Goal: Transaction & Acquisition: Purchase product/service

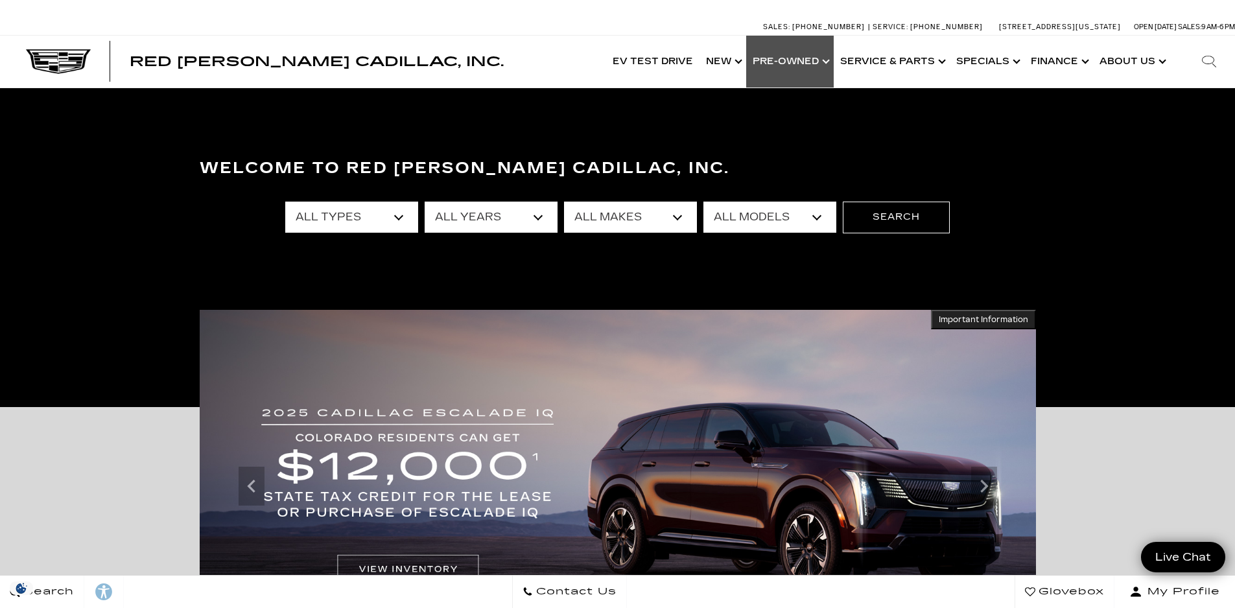
click at [798, 65] on link "Show Pre-Owned" at bounding box center [790, 62] width 88 height 52
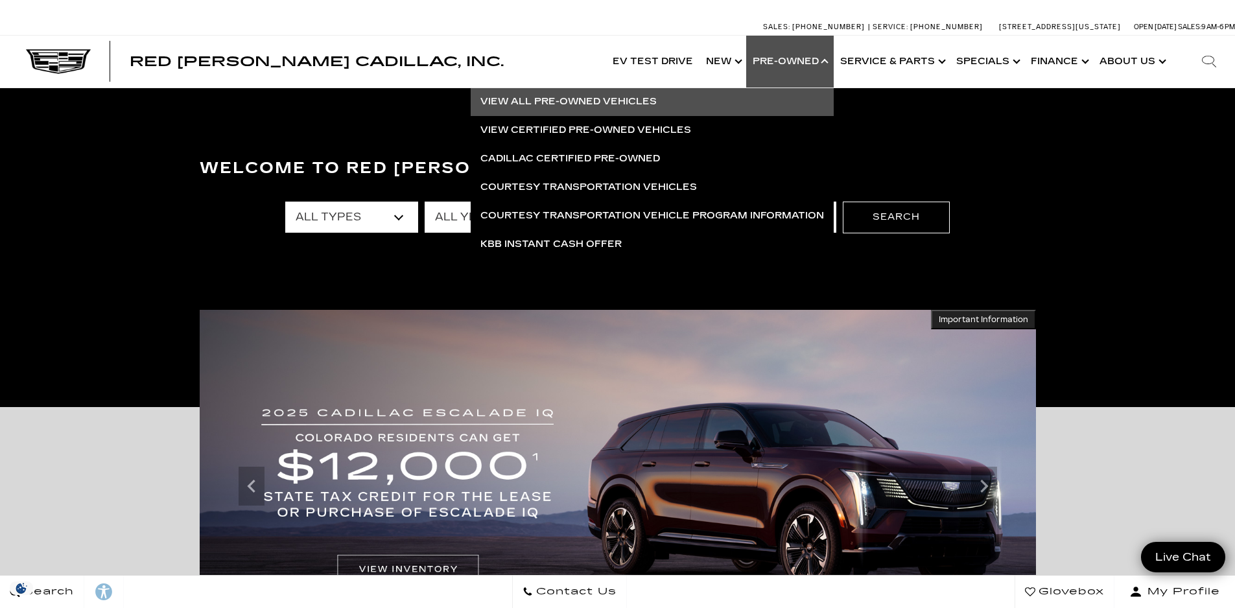
click at [599, 100] on link "View All Pre-Owned Vehicles" at bounding box center [652, 102] width 363 height 29
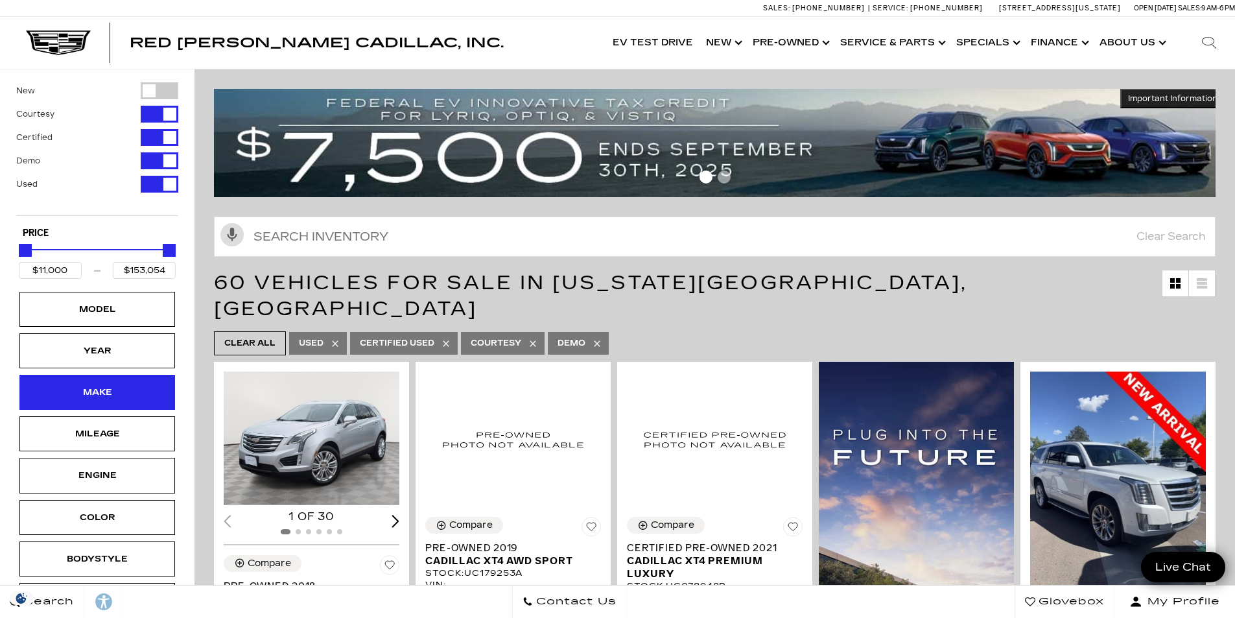
click at [94, 392] on div "Make" at bounding box center [97, 392] width 65 height 14
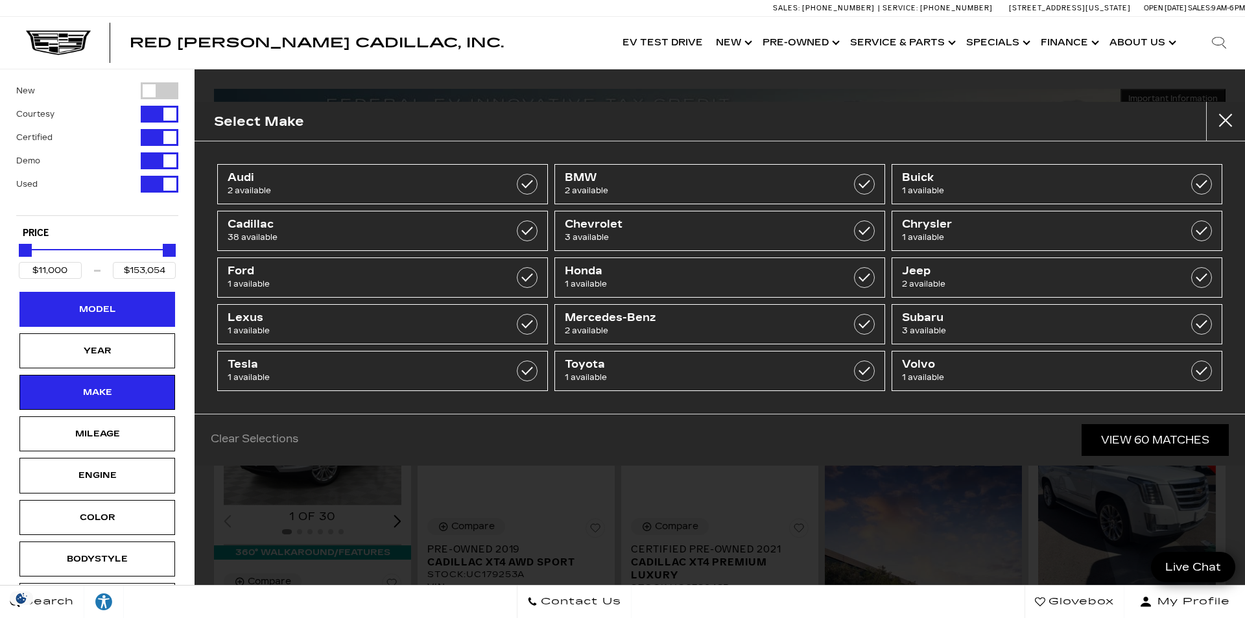
click at [127, 320] on div "Model" at bounding box center [97, 309] width 156 height 35
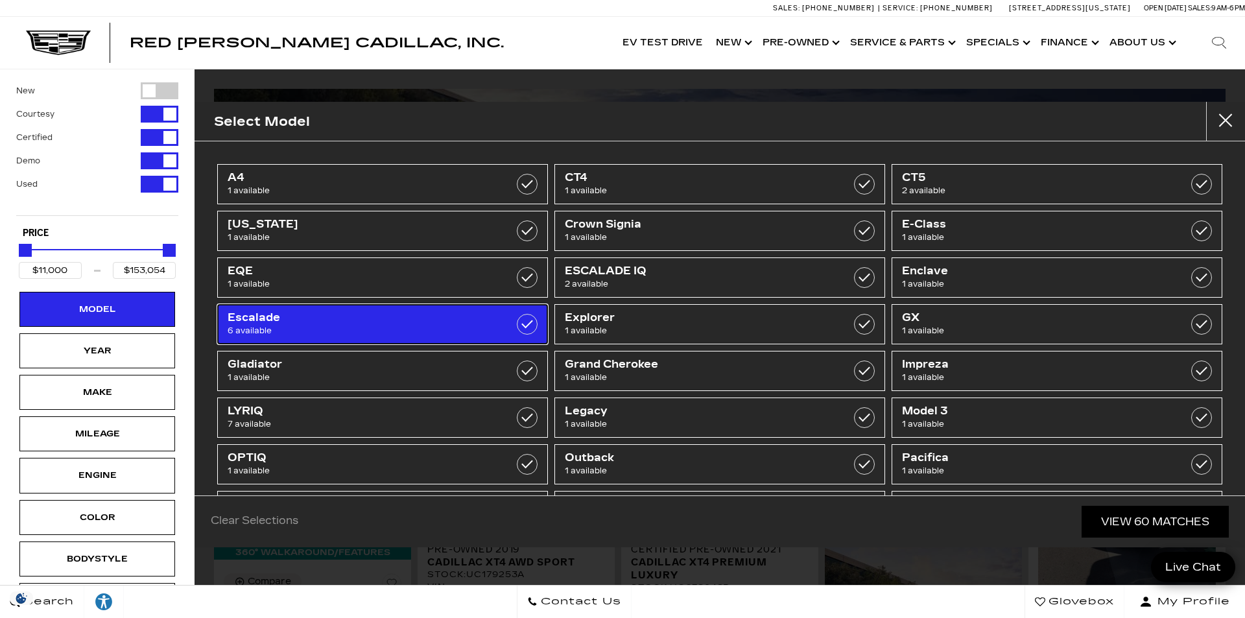
click at [436, 325] on span "6 available" at bounding box center [359, 330] width 263 height 13
type input "$32,500"
type input "$97,500"
checkbox input "true"
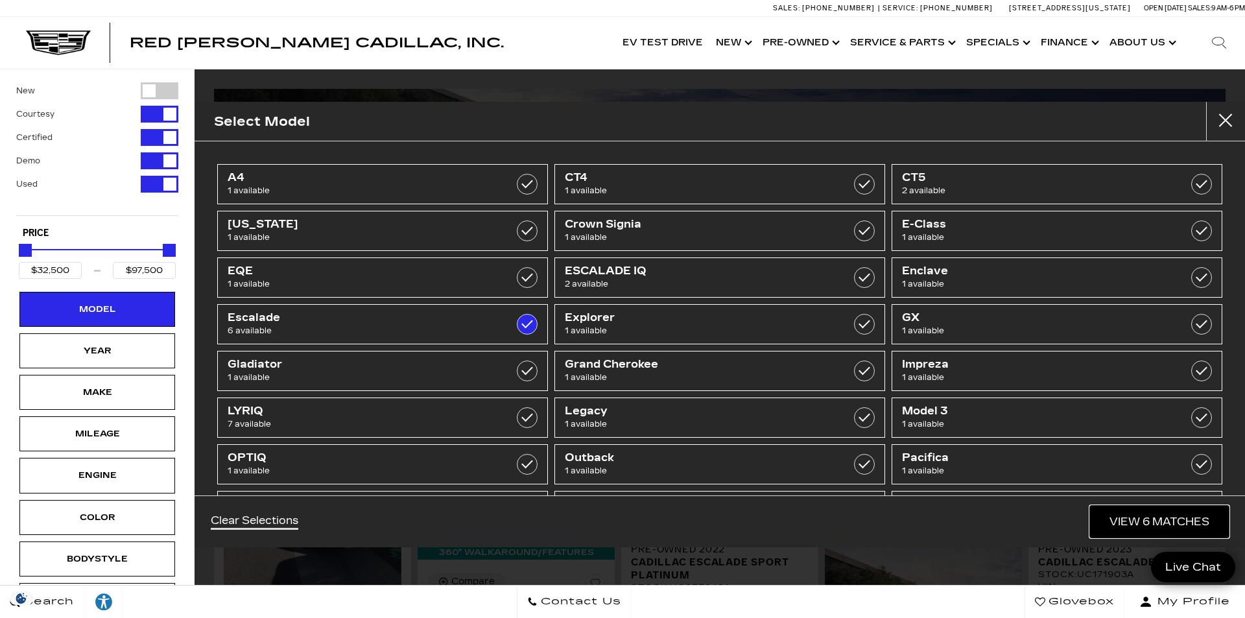
click at [1155, 529] on link "View 6 Matches" at bounding box center [1159, 522] width 139 height 32
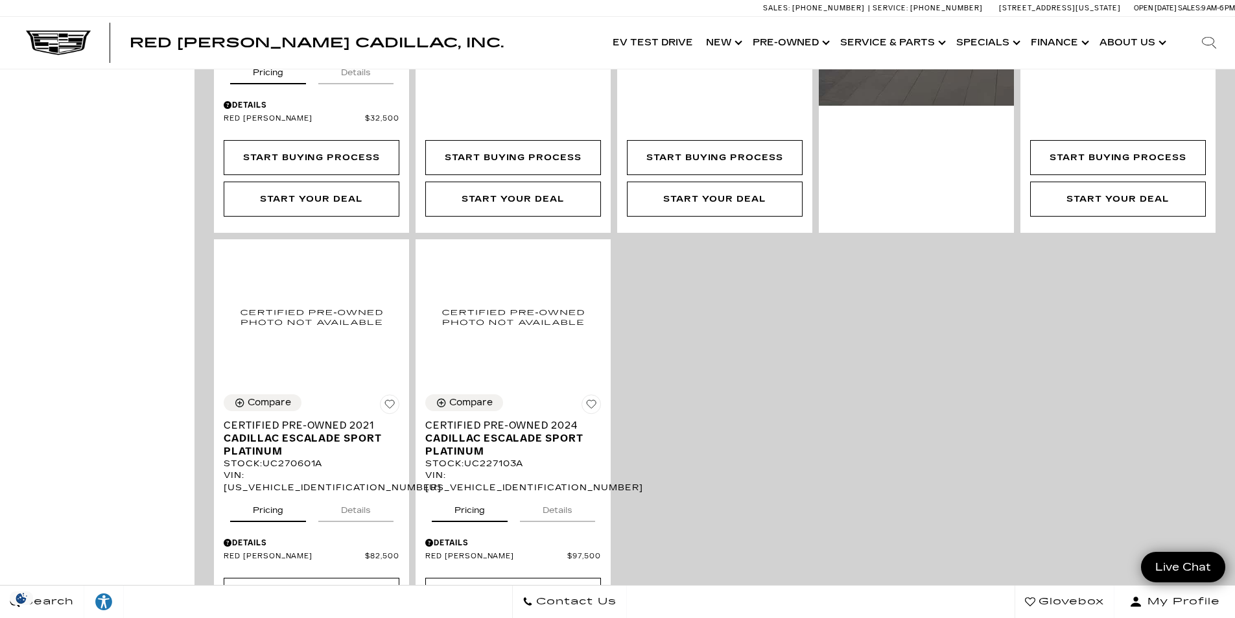
scroll to position [454, 0]
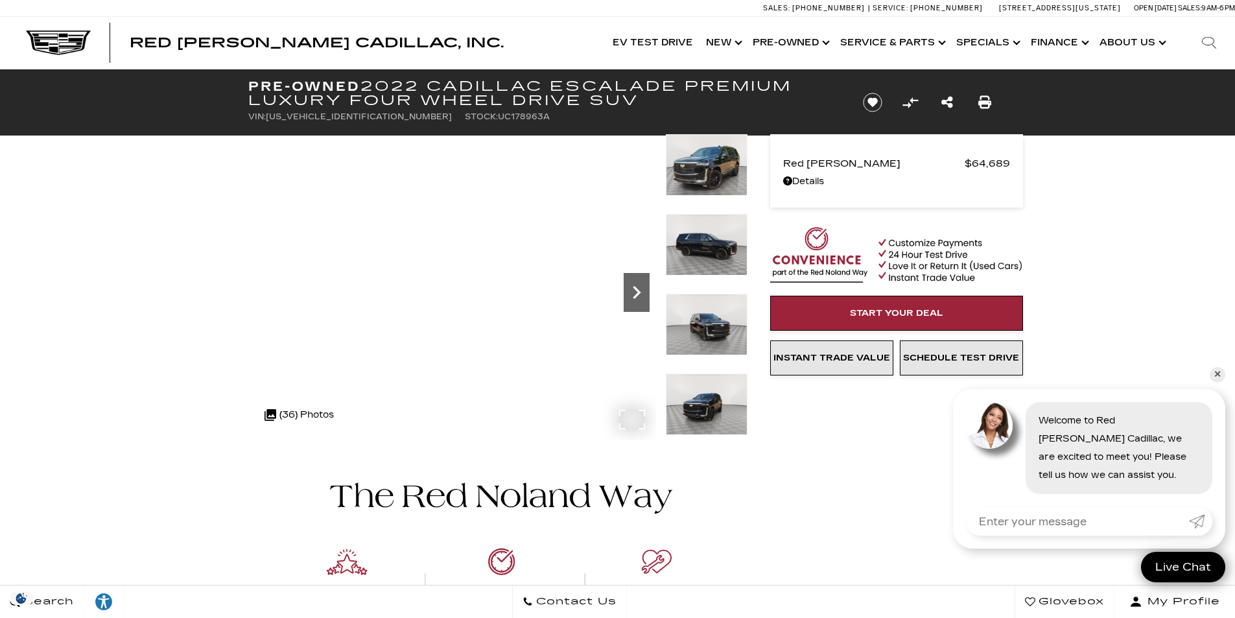
click at [641, 297] on icon "Next" at bounding box center [637, 293] width 26 height 26
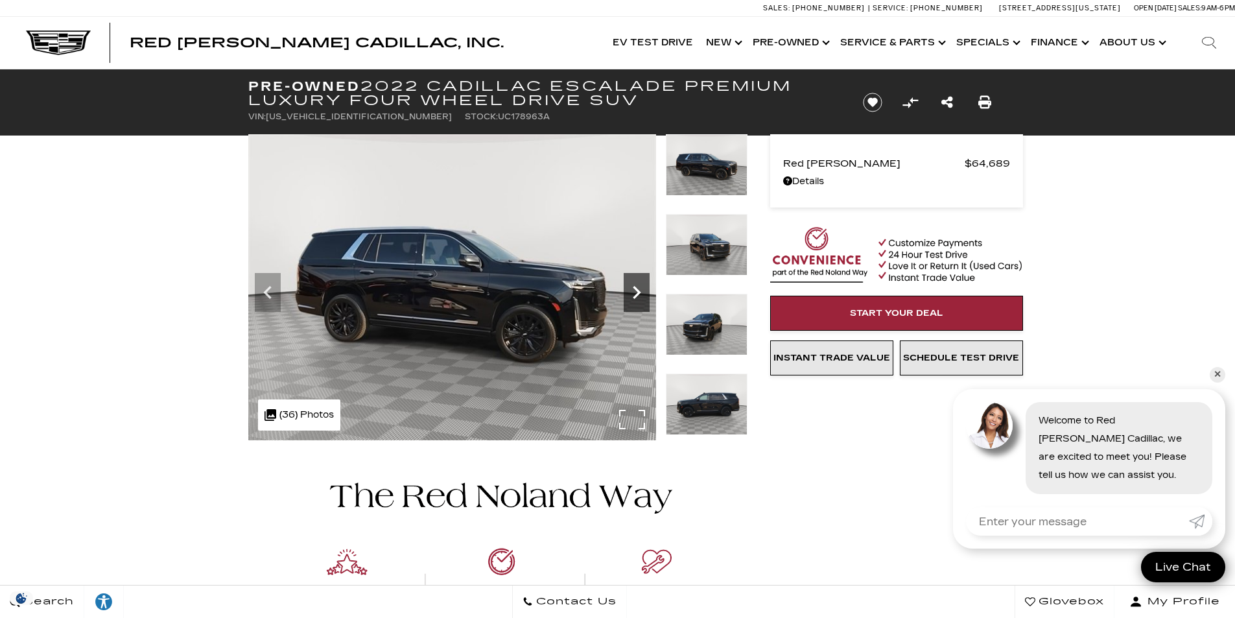
click at [641, 297] on icon "Next" at bounding box center [637, 293] width 26 height 26
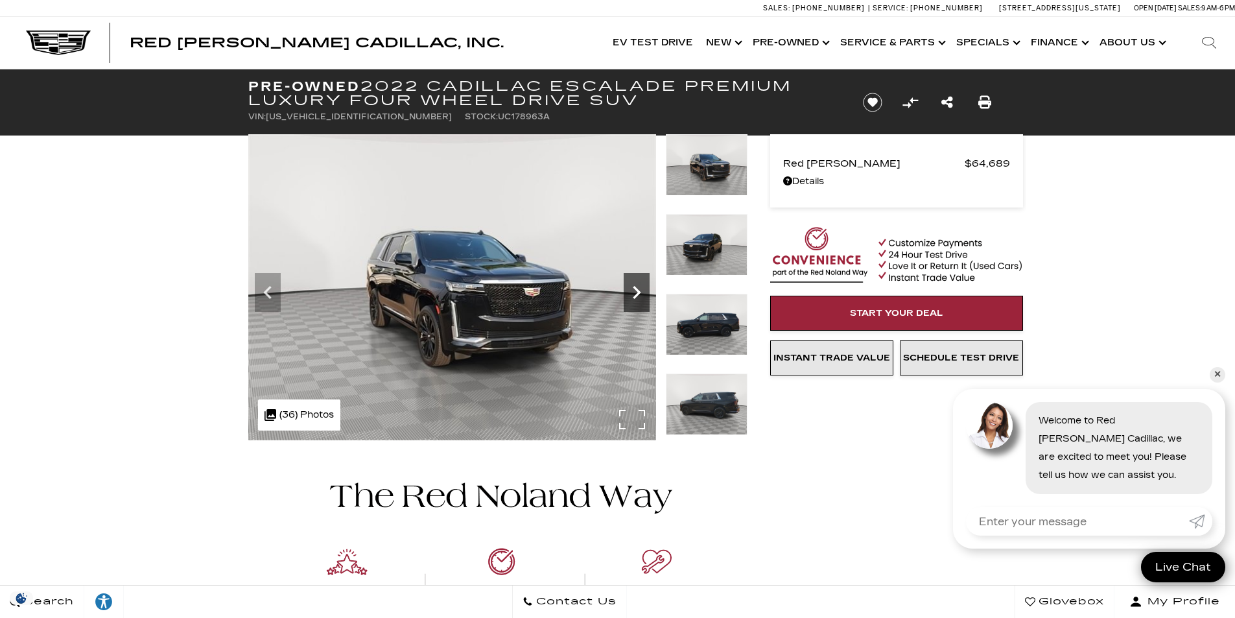
click at [641, 297] on icon "Next" at bounding box center [637, 293] width 26 height 26
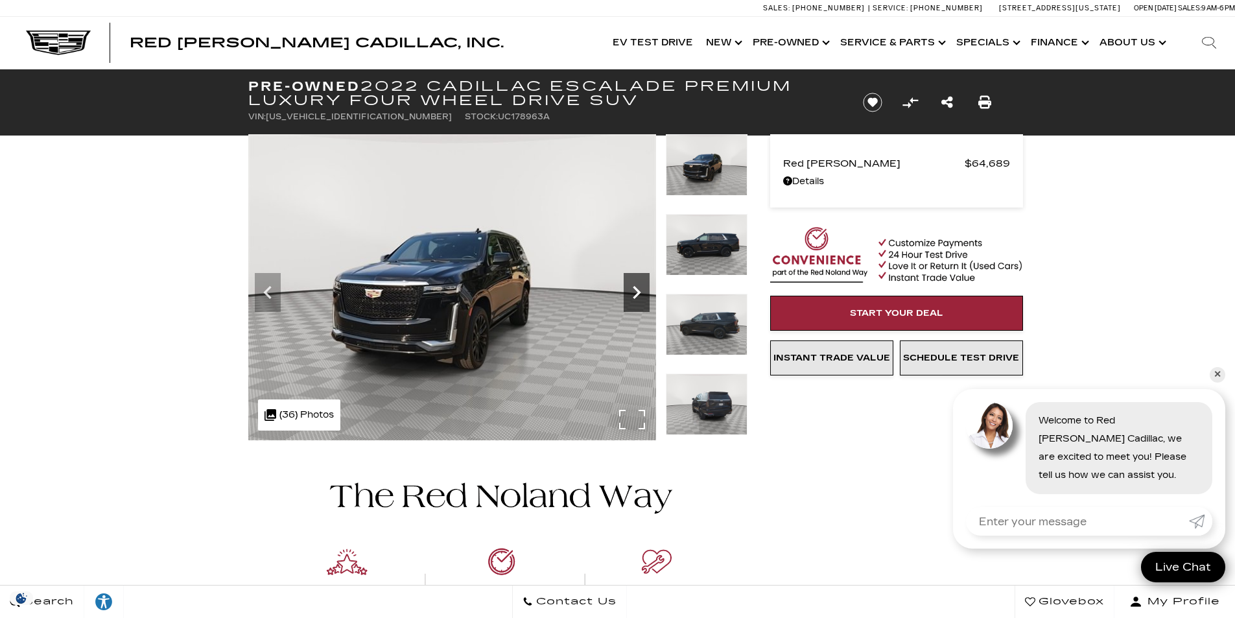
click at [641, 297] on icon "Next" at bounding box center [637, 293] width 26 height 26
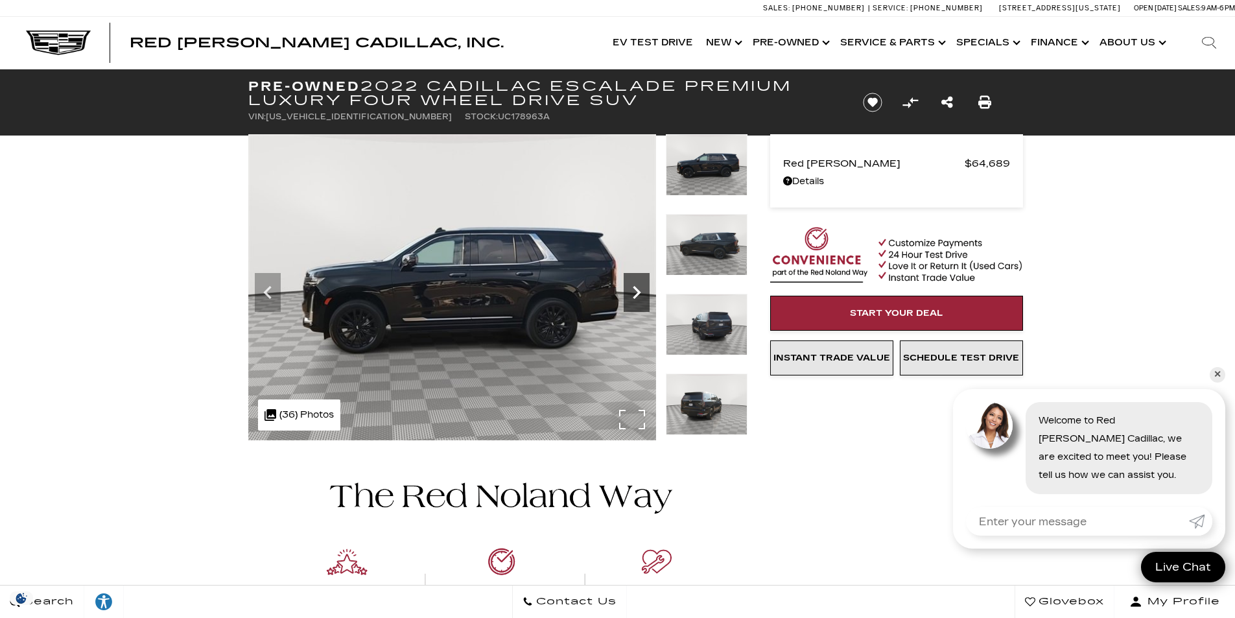
click at [641, 297] on icon "Next" at bounding box center [637, 293] width 26 height 26
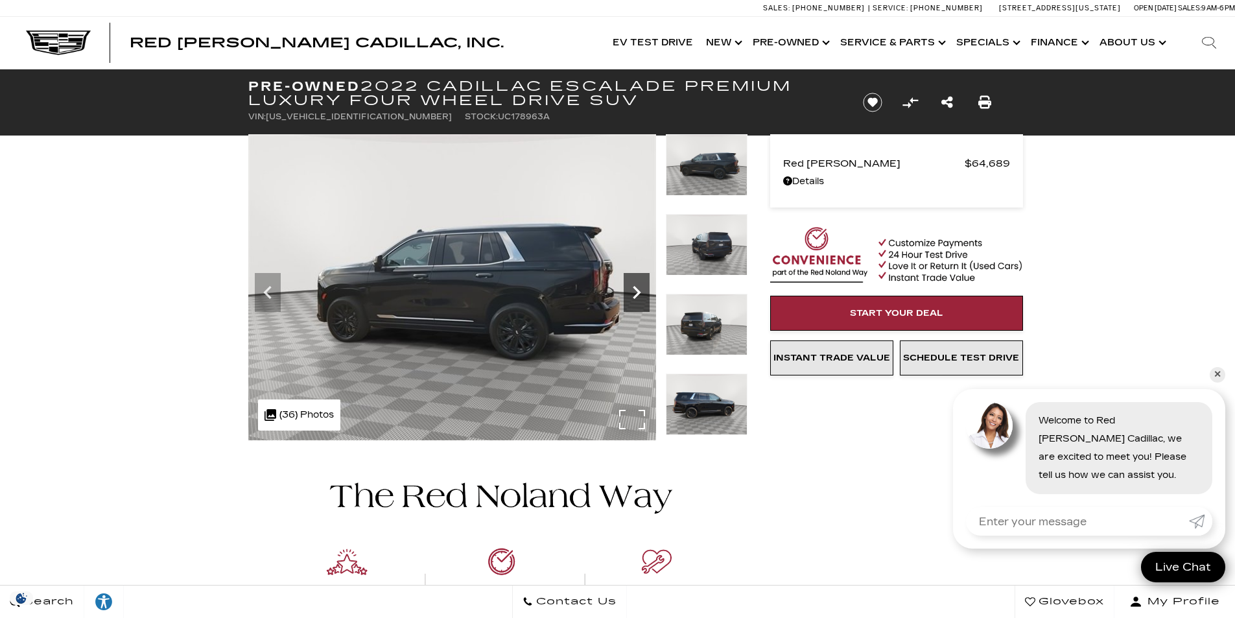
click at [641, 297] on icon "Next" at bounding box center [637, 293] width 26 height 26
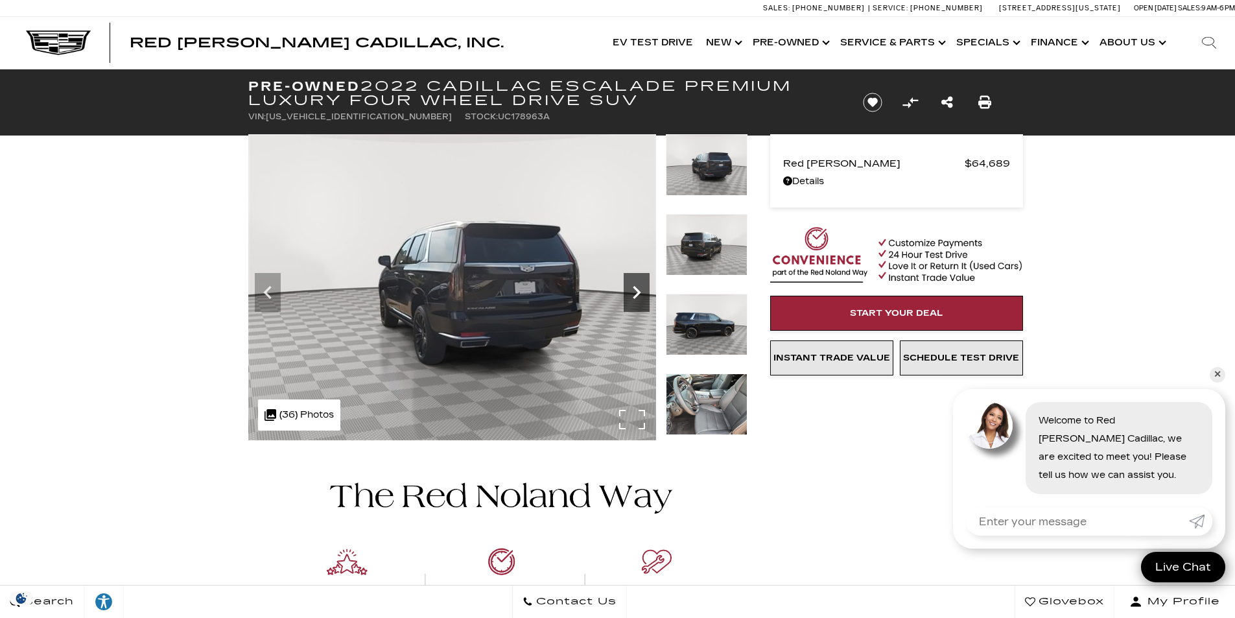
click at [641, 297] on icon "Next" at bounding box center [637, 293] width 26 height 26
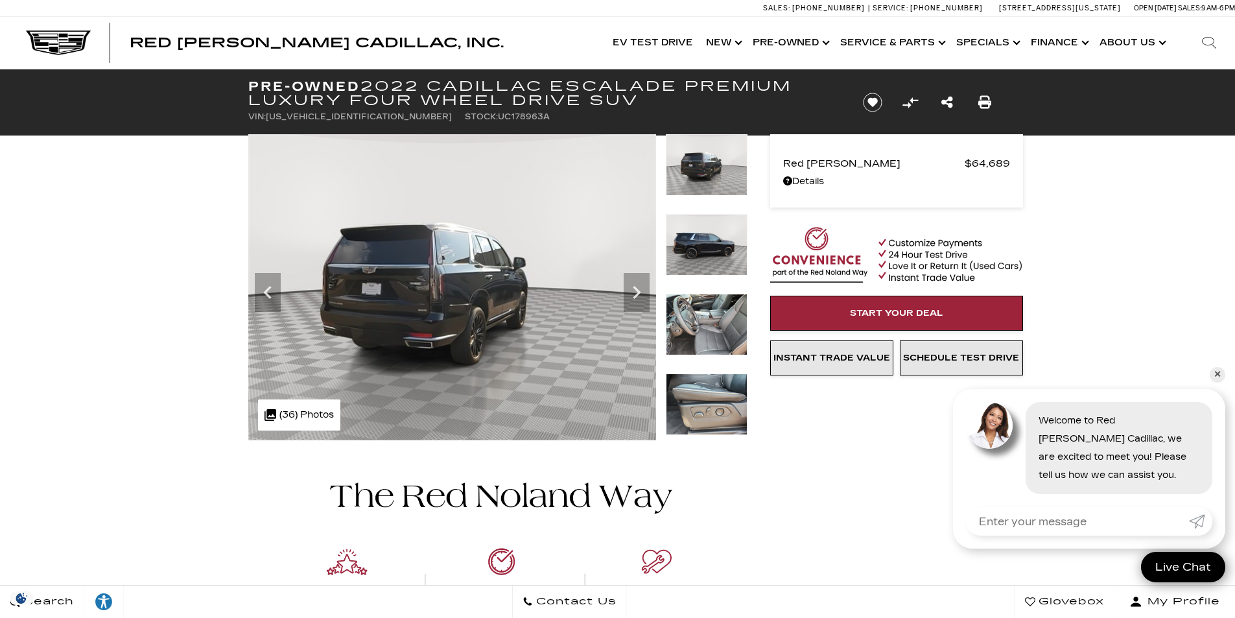
click at [684, 326] on img at bounding box center [707, 325] width 82 height 62
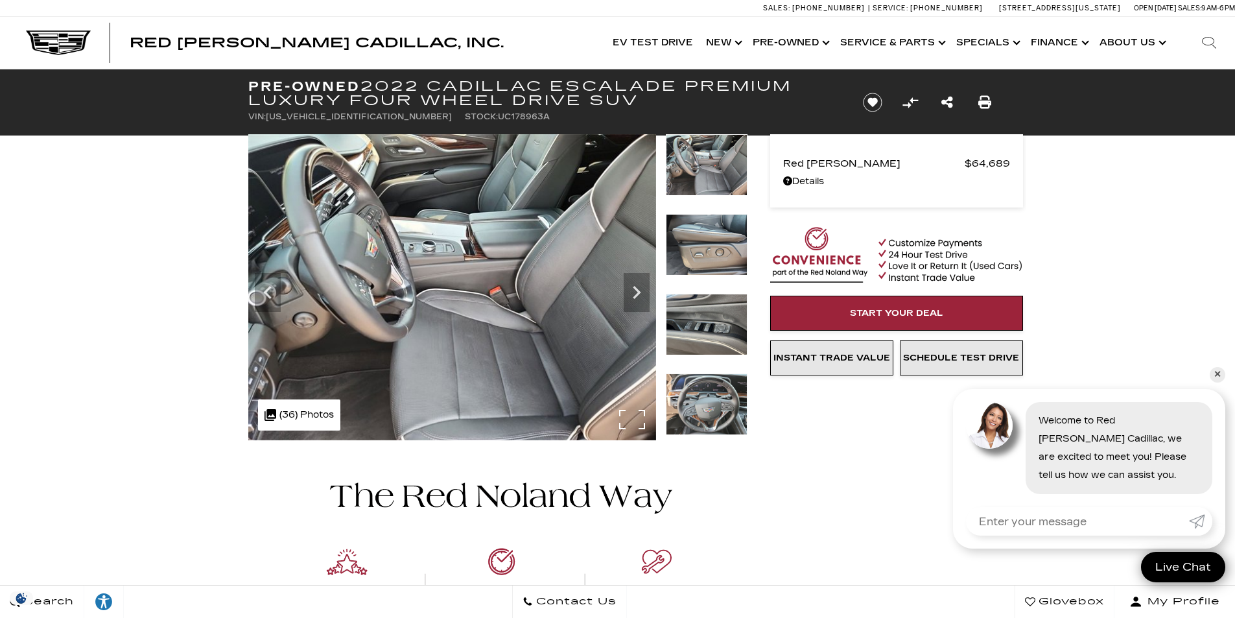
click at [543, 330] on img at bounding box center [452, 287] width 408 height 306
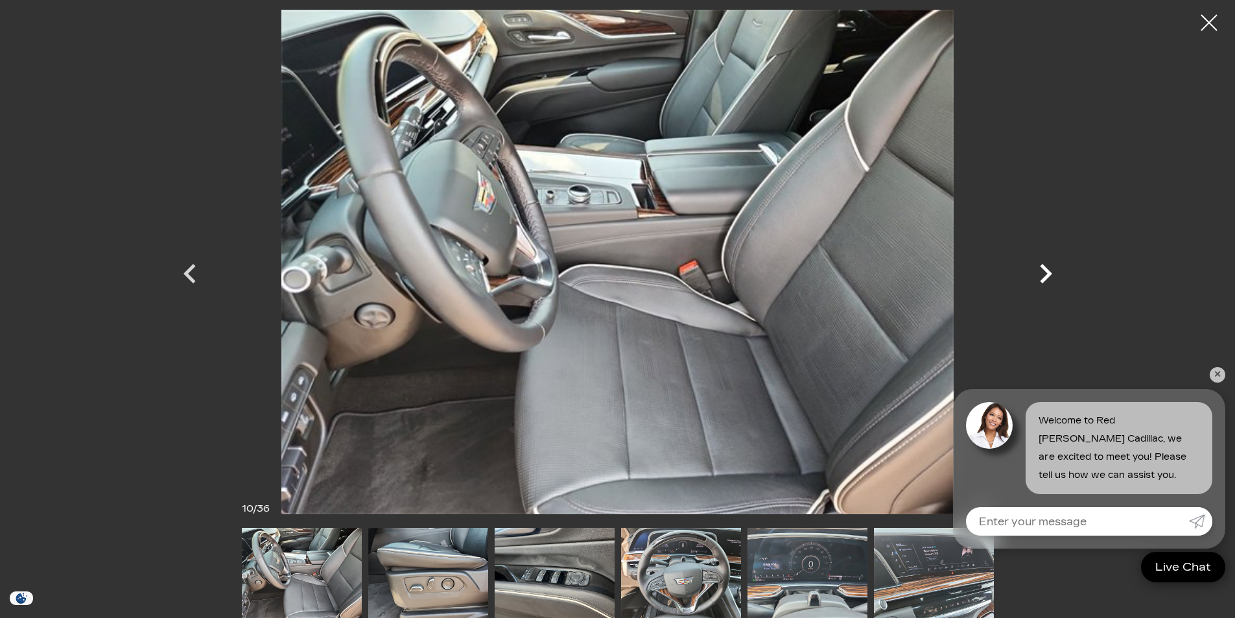
click at [1048, 280] on icon "Next" at bounding box center [1046, 273] width 39 height 39
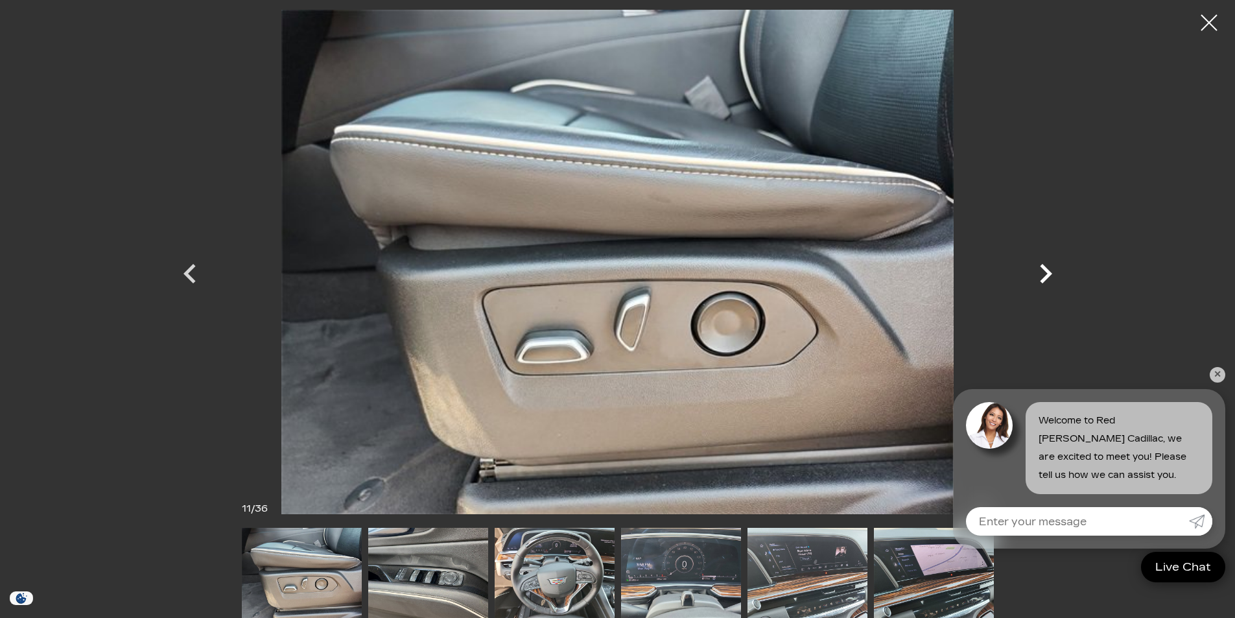
click at [1048, 280] on icon "Next" at bounding box center [1046, 273] width 39 height 39
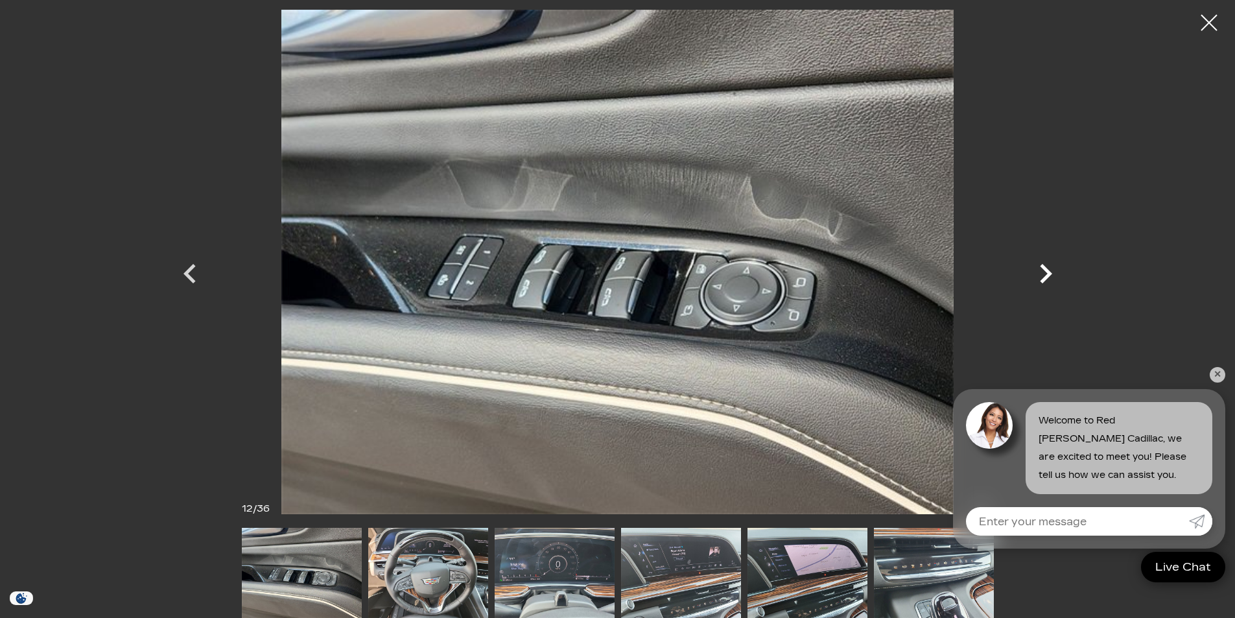
click at [1048, 280] on icon "Next" at bounding box center [1046, 273] width 39 height 39
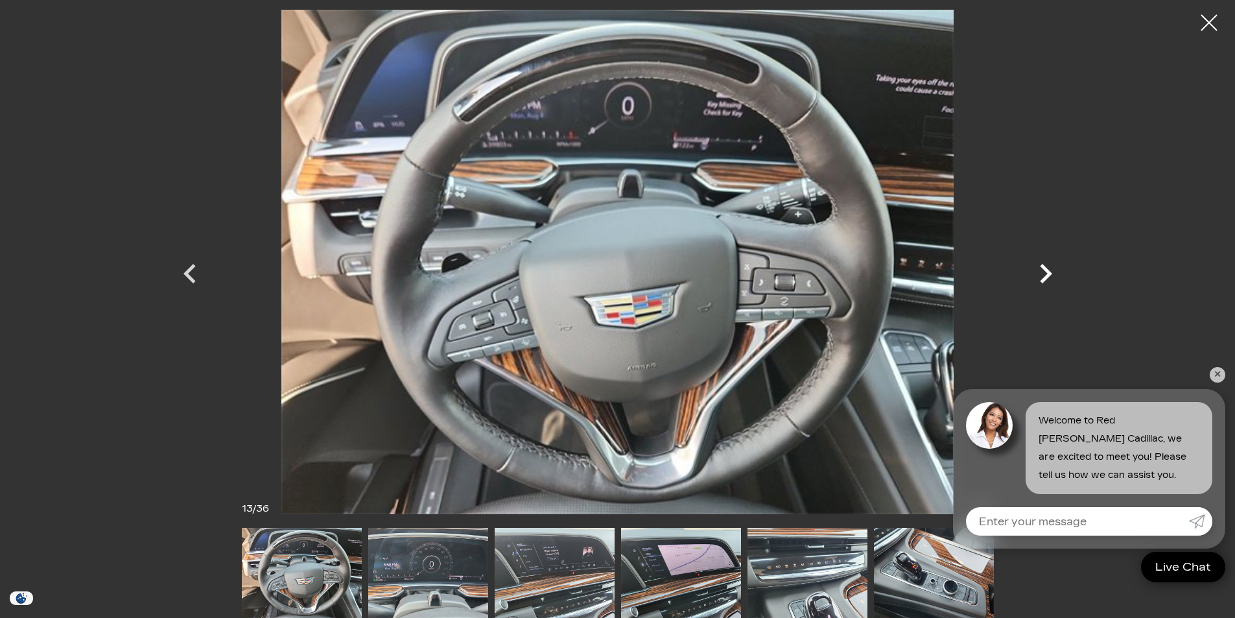
click at [1048, 280] on icon "Next" at bounding box center [1046, 273] width 39 height 39
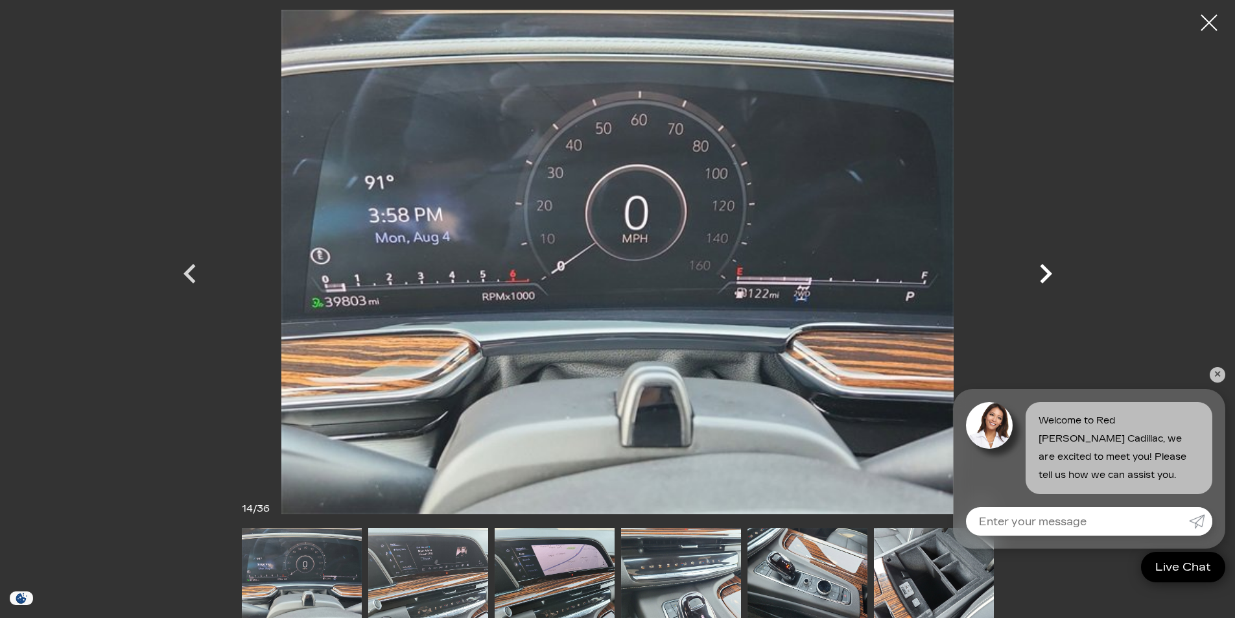
click at [1048, 280] on icon "Next" at bounding box center [1046, 273] width 39 height 39
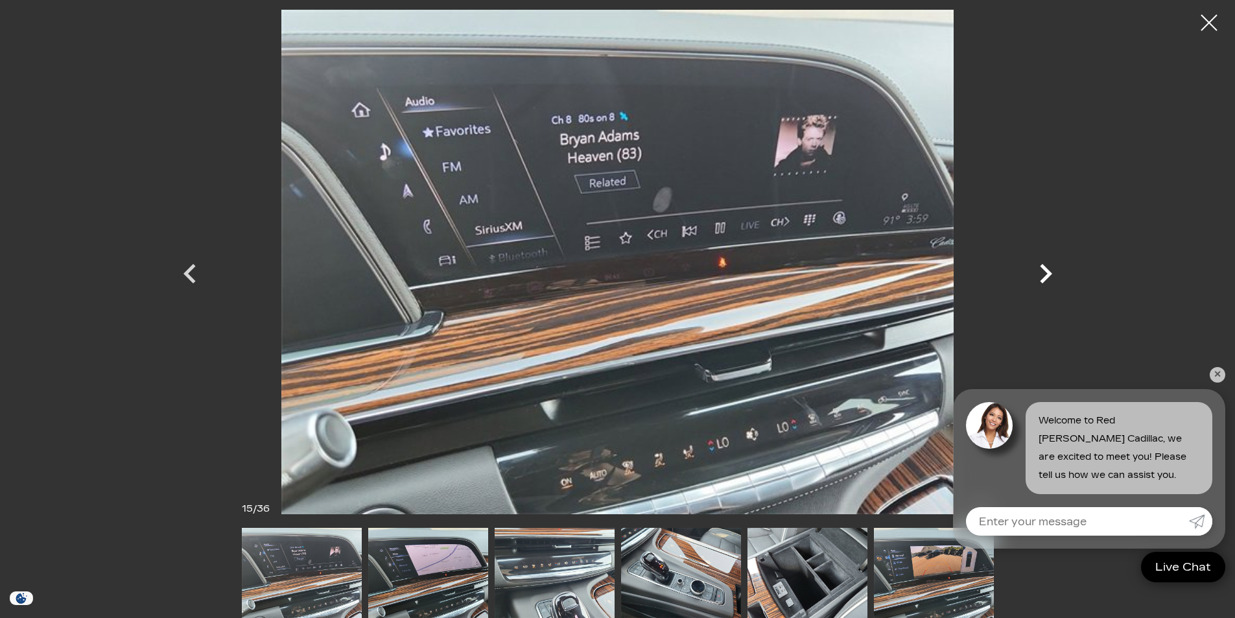
click at [1048, 280] on icon "Next" at bounding box center [1046, 273] width 39 height 39
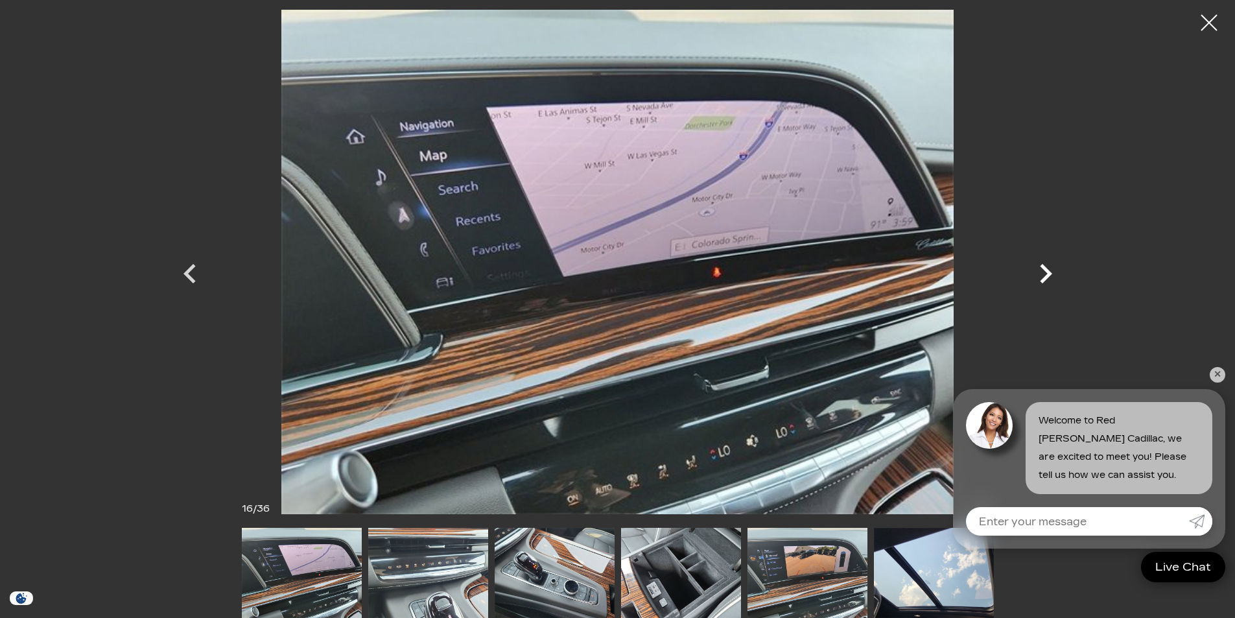
click at [1048, 280] on icon "Next" at bounding box center [1046, 273] width 39 height 39
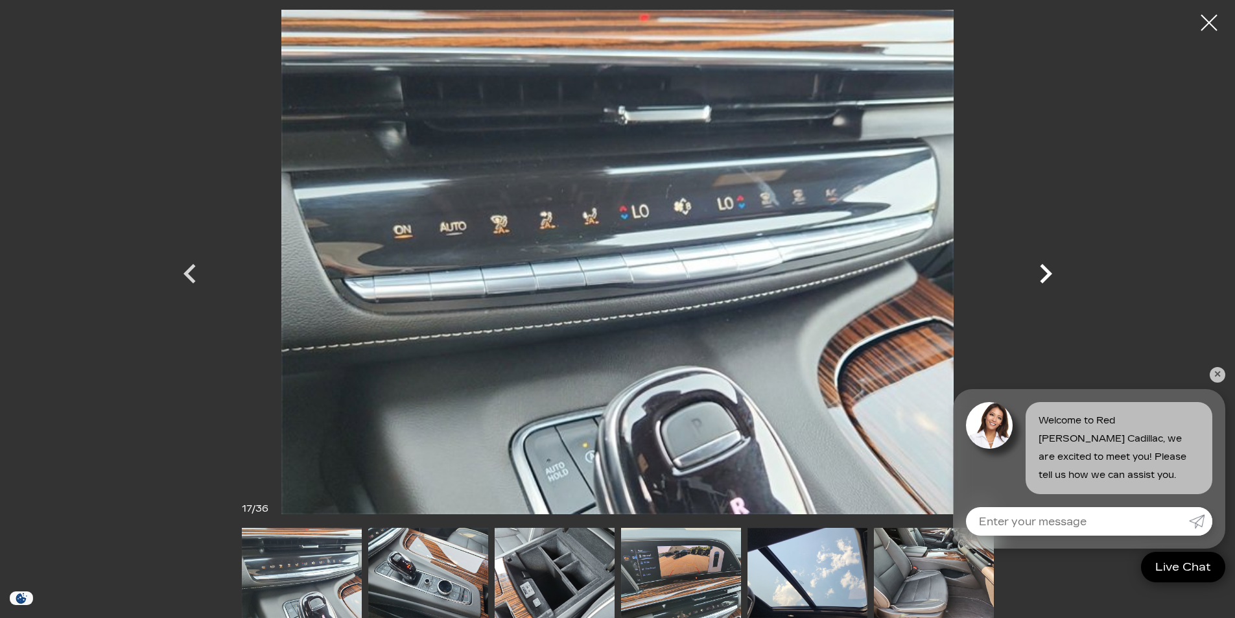
click at [1048, 280] on icon "Next" at bounding box center [1046, 273] width 39 height 39
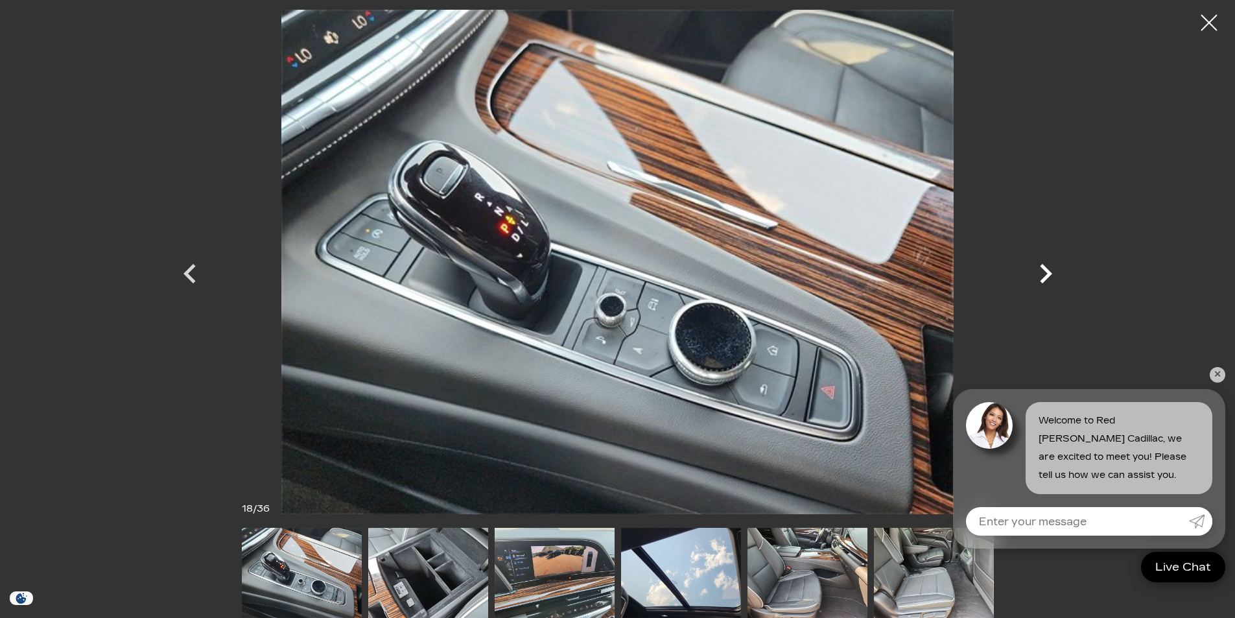
click at [1048, 280] on icon "Next" at bounding box center [1046, 273] width 39 height 39
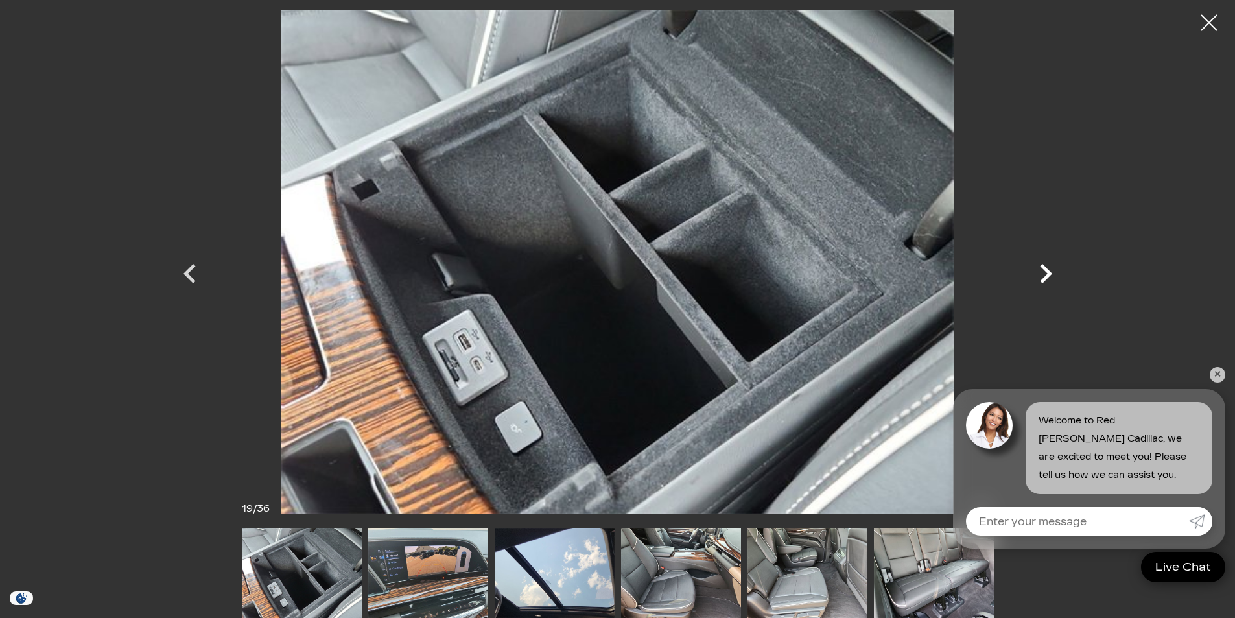
click at [1048, 280] on icon "Next" at bounding box center [1046, 273] width 39 height 39
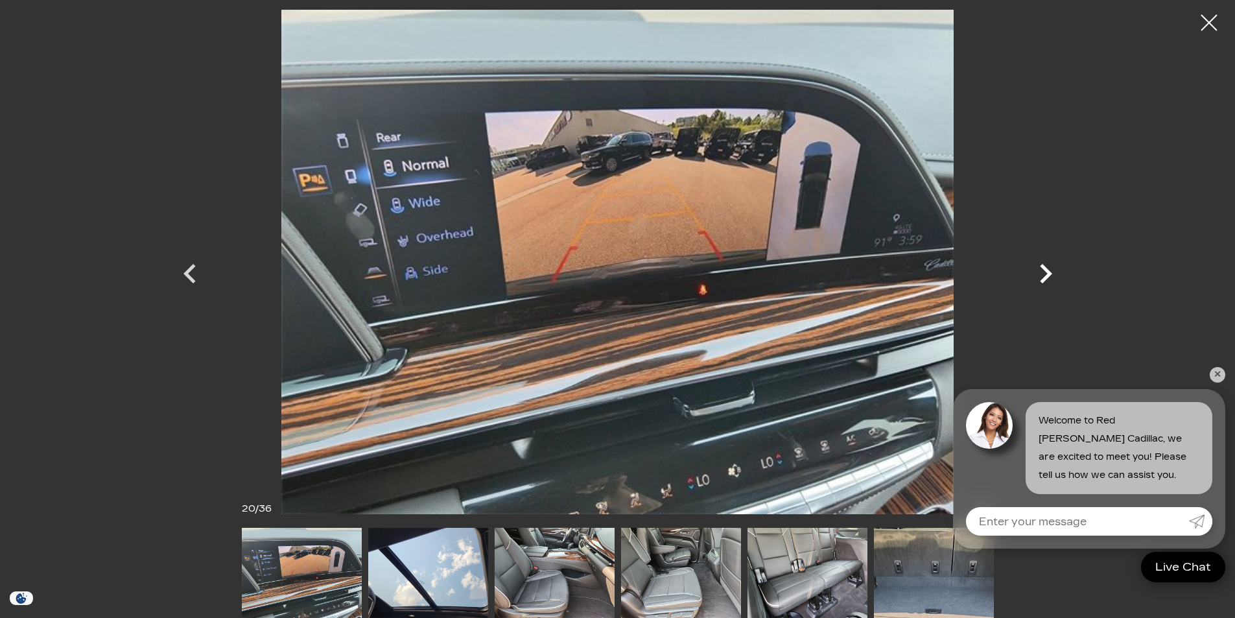
click at [1048, 280] on icon "Next" at bounding box center [1046, 273] width 39 height 39
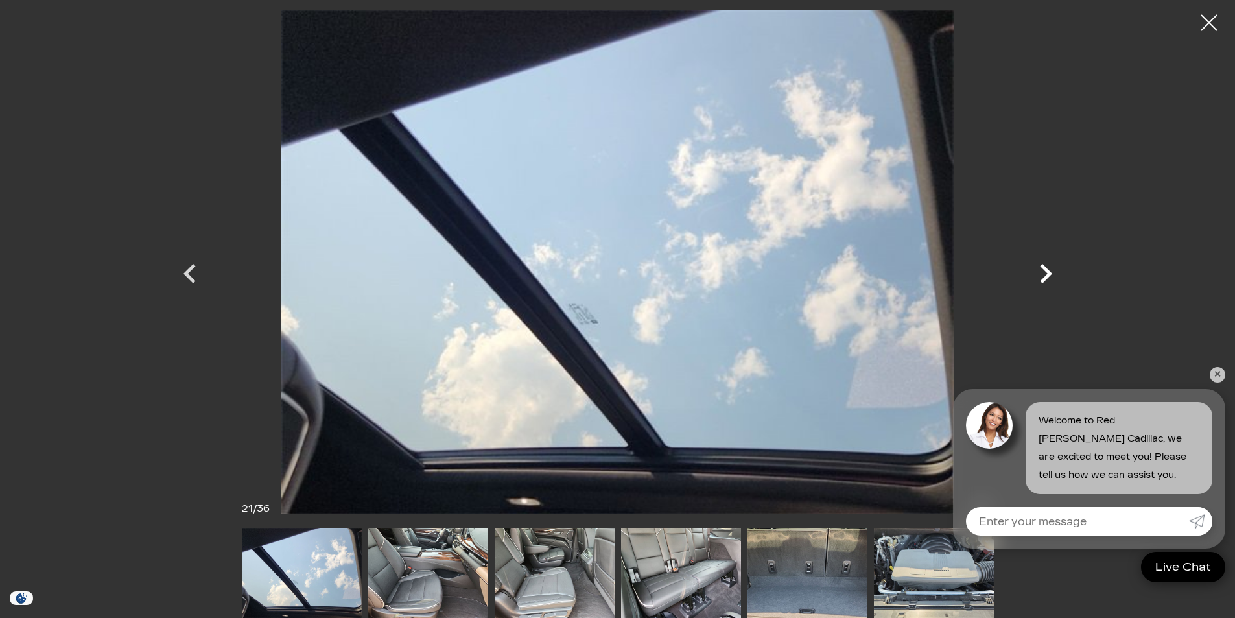
click at [1048, 280] on icon "Next" at bounding box center [1046, 273] width 39 height 39
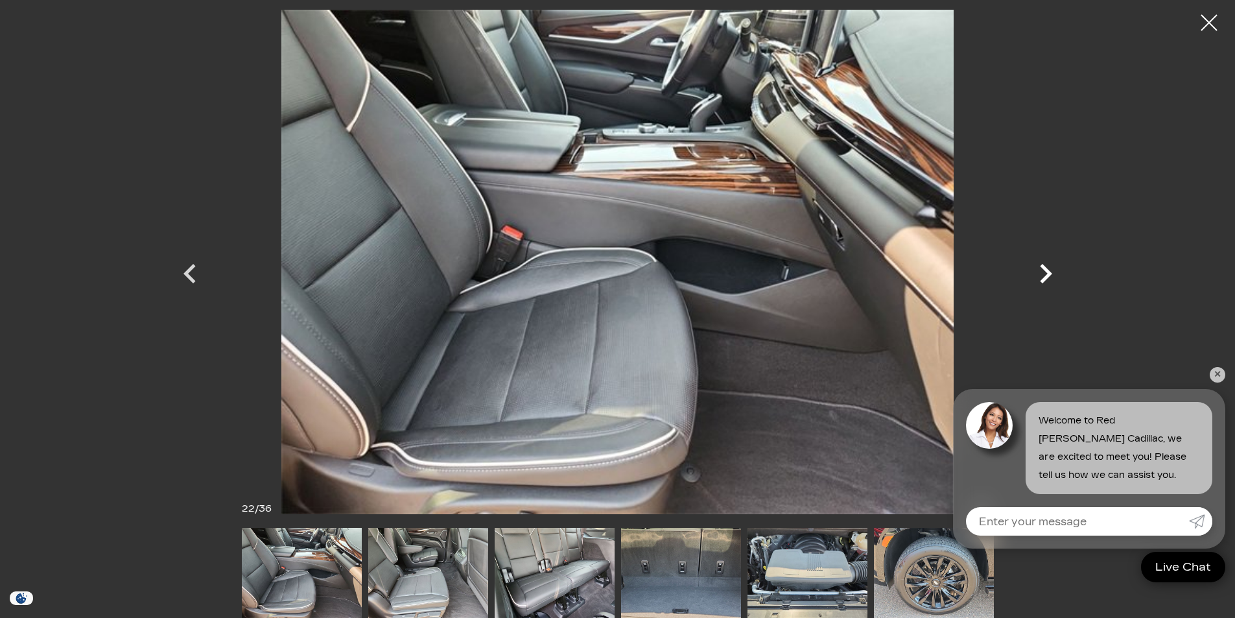
click at [1048, 280] on icon "Next" at bounding box center [1046, 273] width 39 height 39
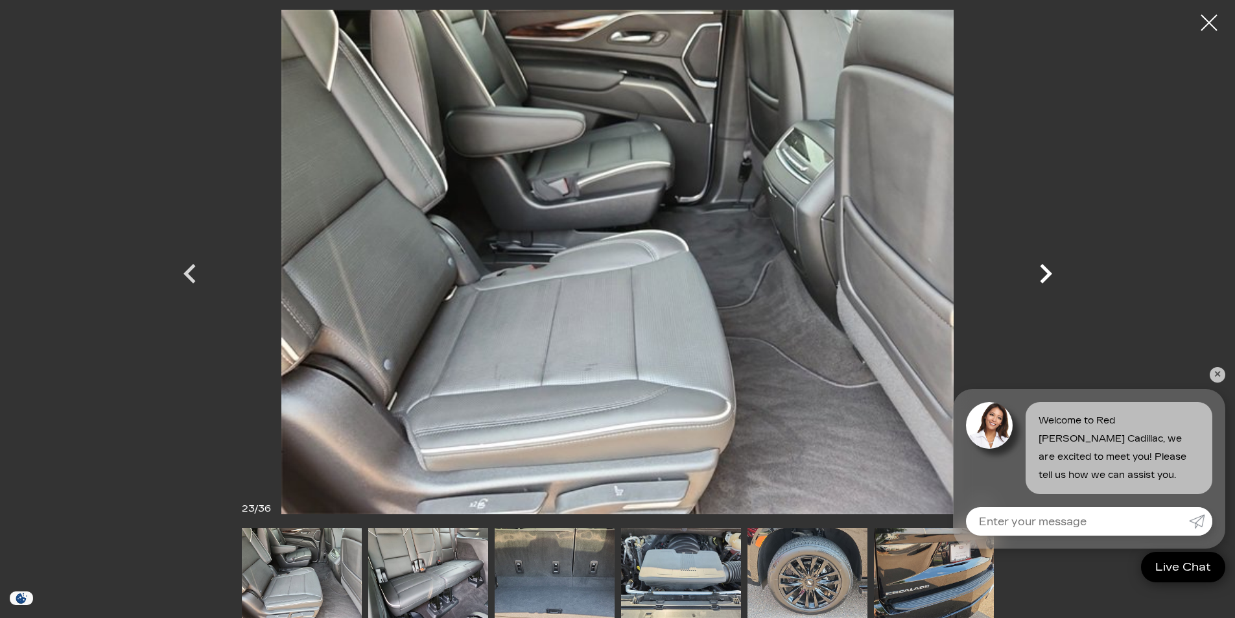
click at [1048, 280] on icon "Next" at bounding box center [1046, 273] width 39 height 39
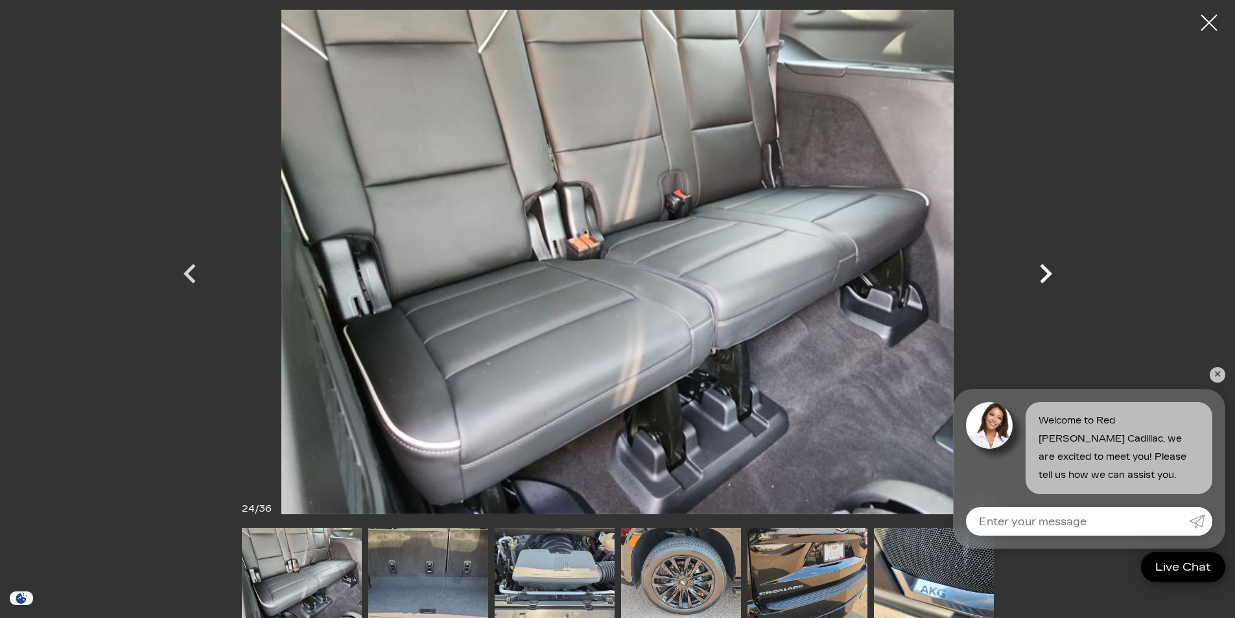
click at [1048, 280] on icon "Next" at bounding box center [1046, 273] width 39 height 39
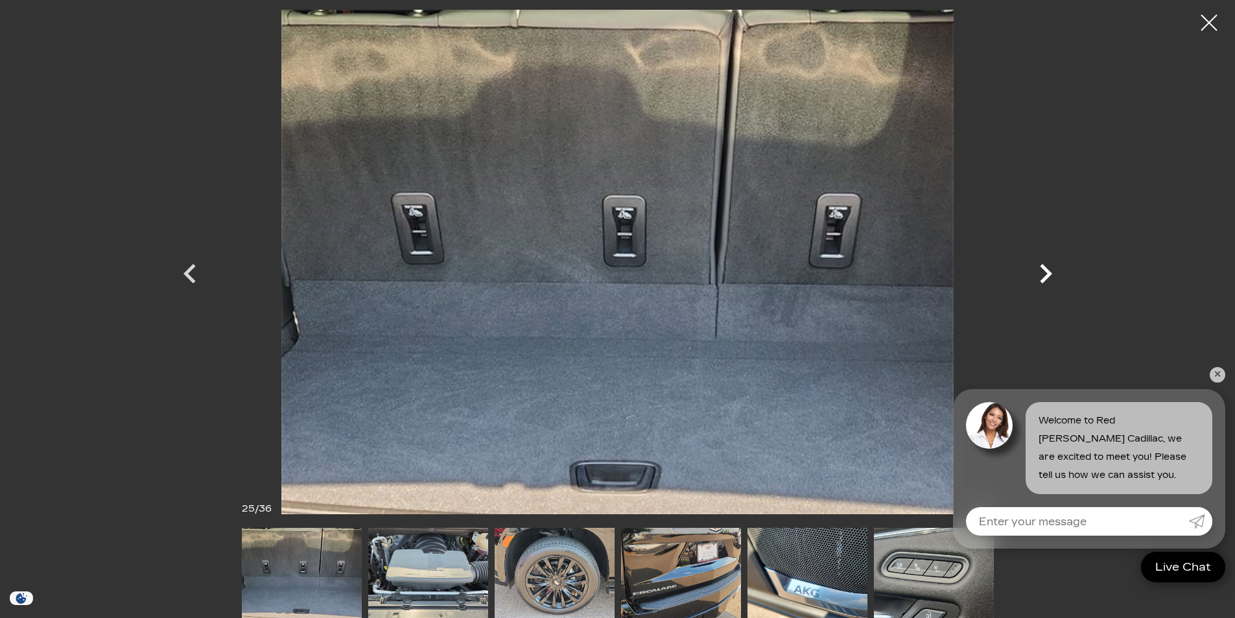
click at [1048, 280] on icon "Next" at bounding box center [1046, 273] width 39 height 39
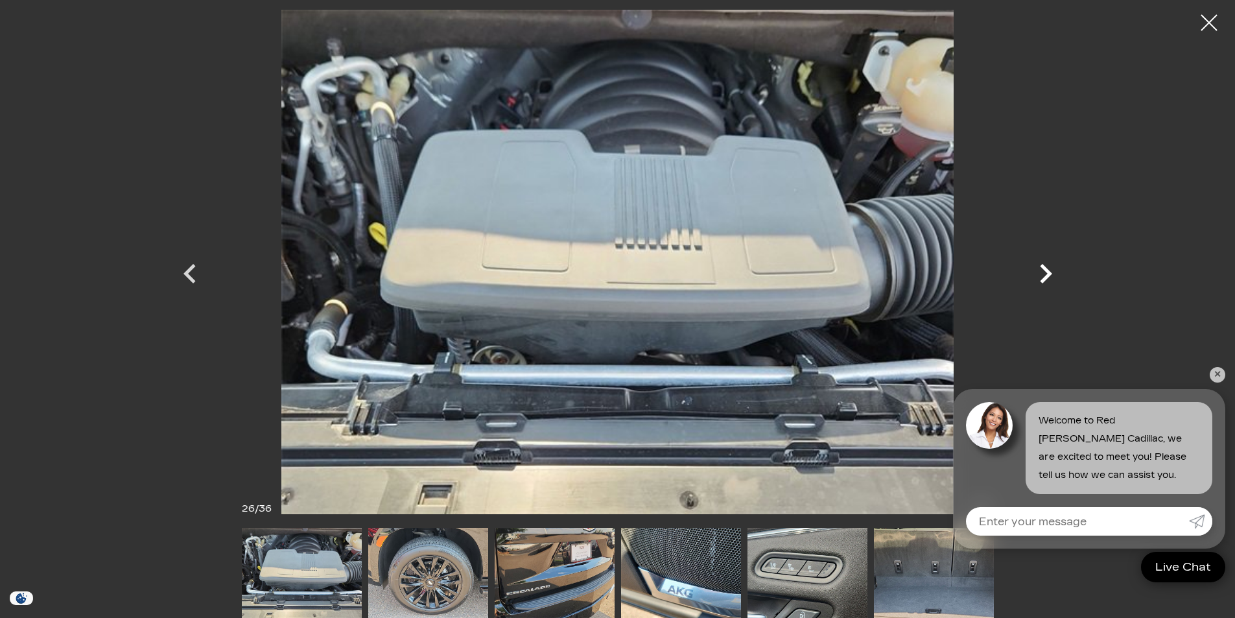
click at [1048, 280] on icon "Next" at bounding box center [1046, 273] width 39 height 39
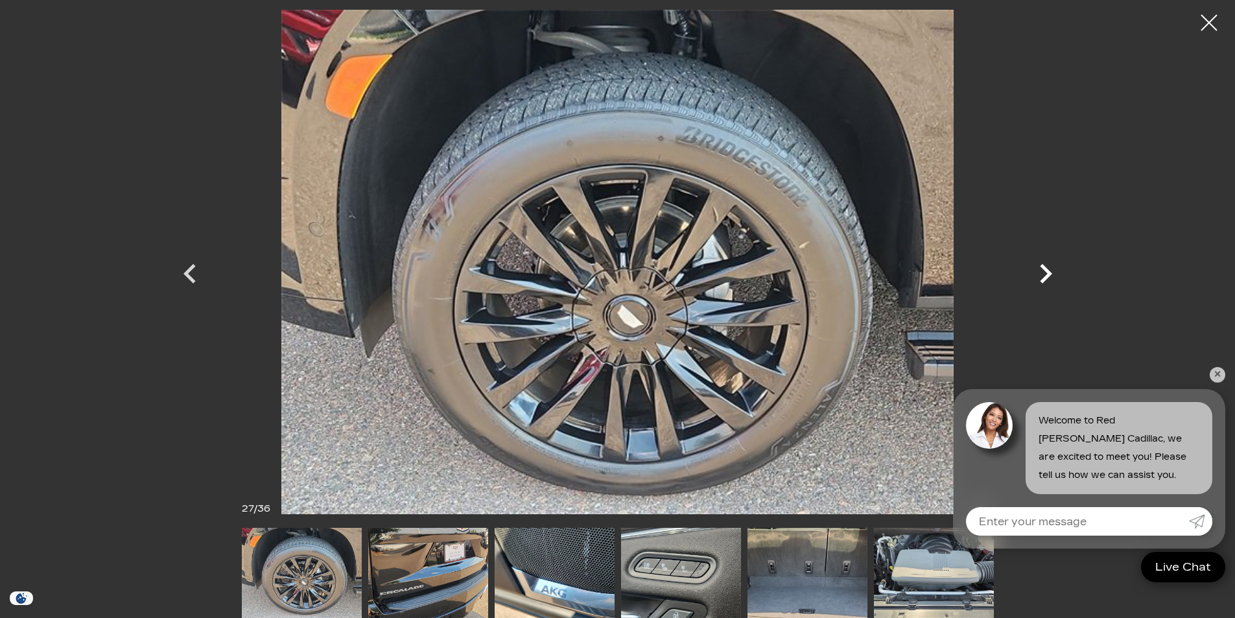
click at [1048, 280] on icon "Next" at bounding box center [1046, 273] width 39 height 39
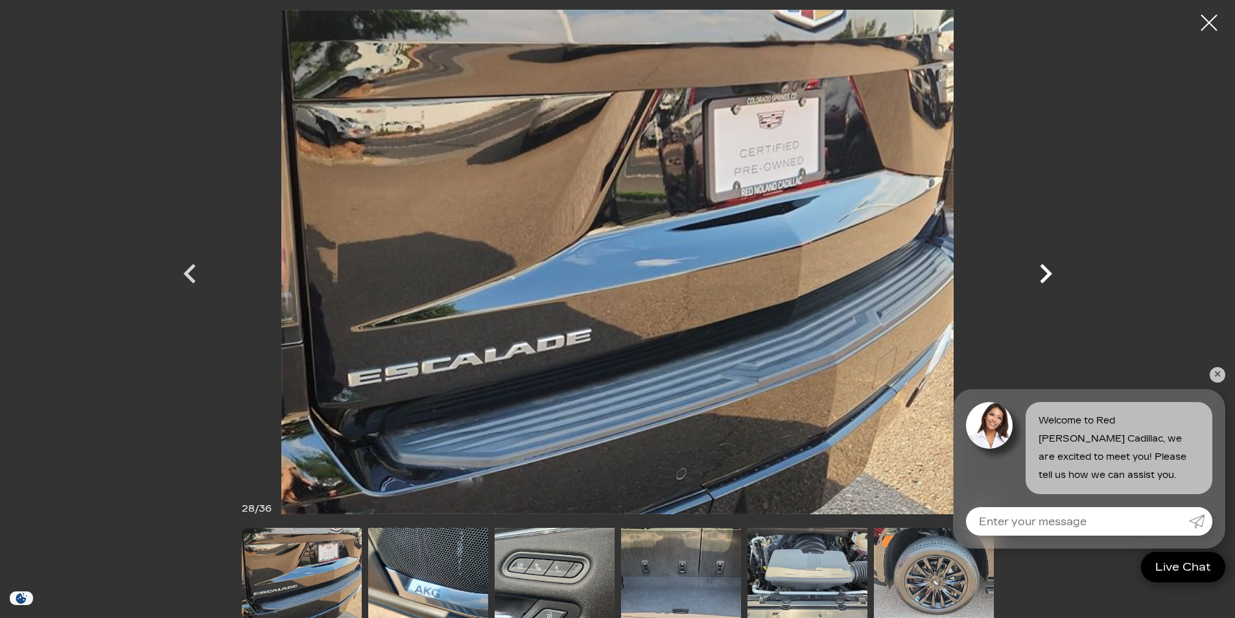
click at [1048, 280] on icon "Next" at bounding box center [1046, 273] width 39 height 39
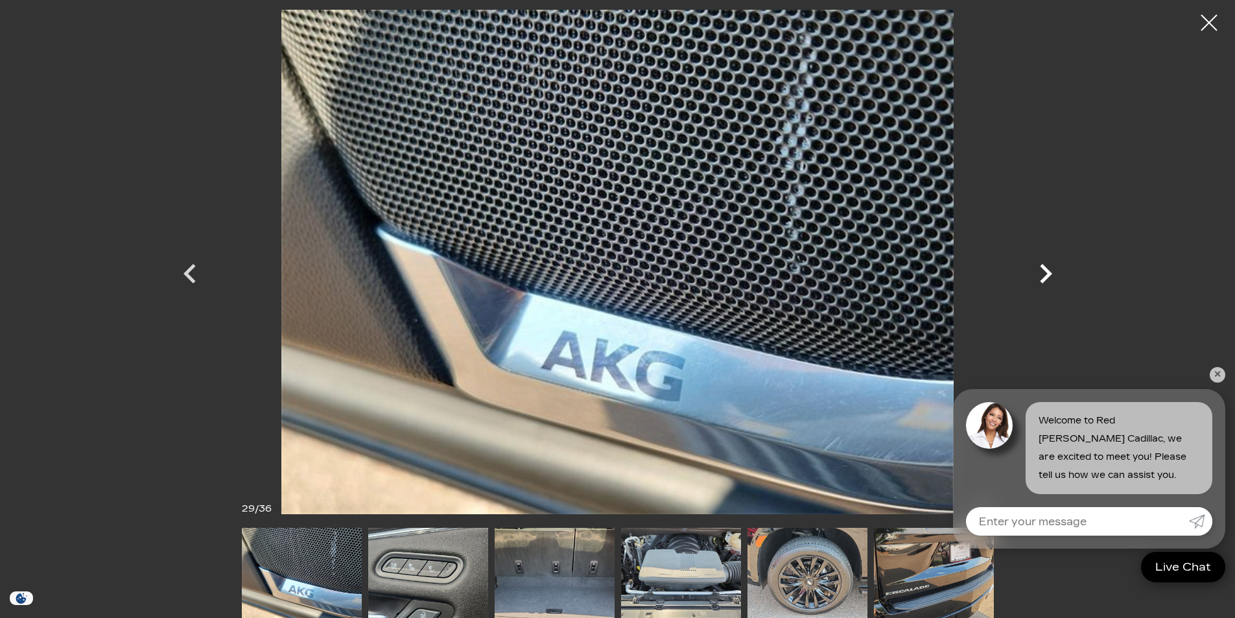
click at [1048, 280] on icon "Next" at bounding box center [1046, 273] width 39 height 39
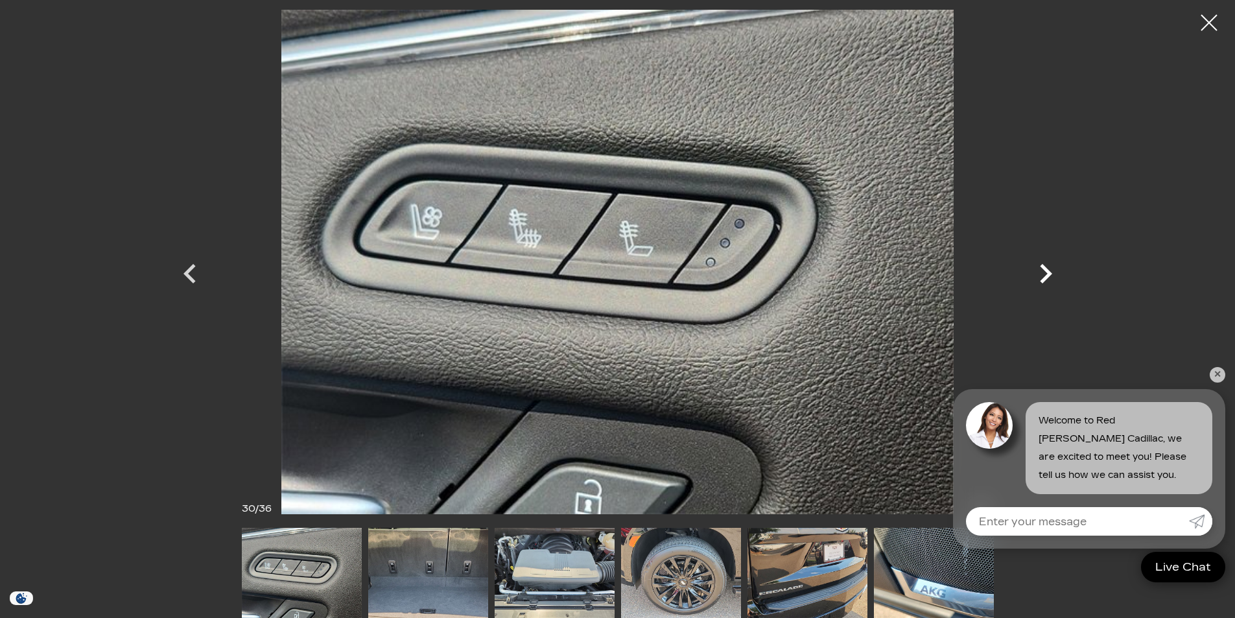
click at [1048, 280] on icon "Next" at bounding box center [1046, 273] width 39 height 39
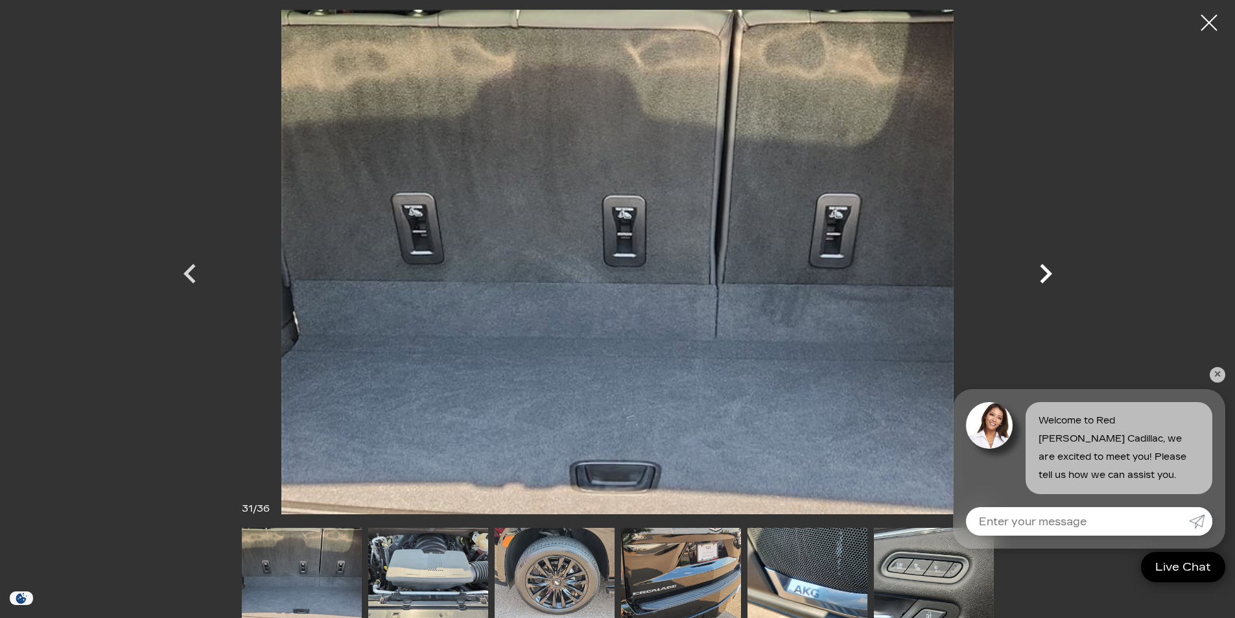
click at [1048, 280] on icon "Next" at bounding box center [1046, 273] width 39 height 39
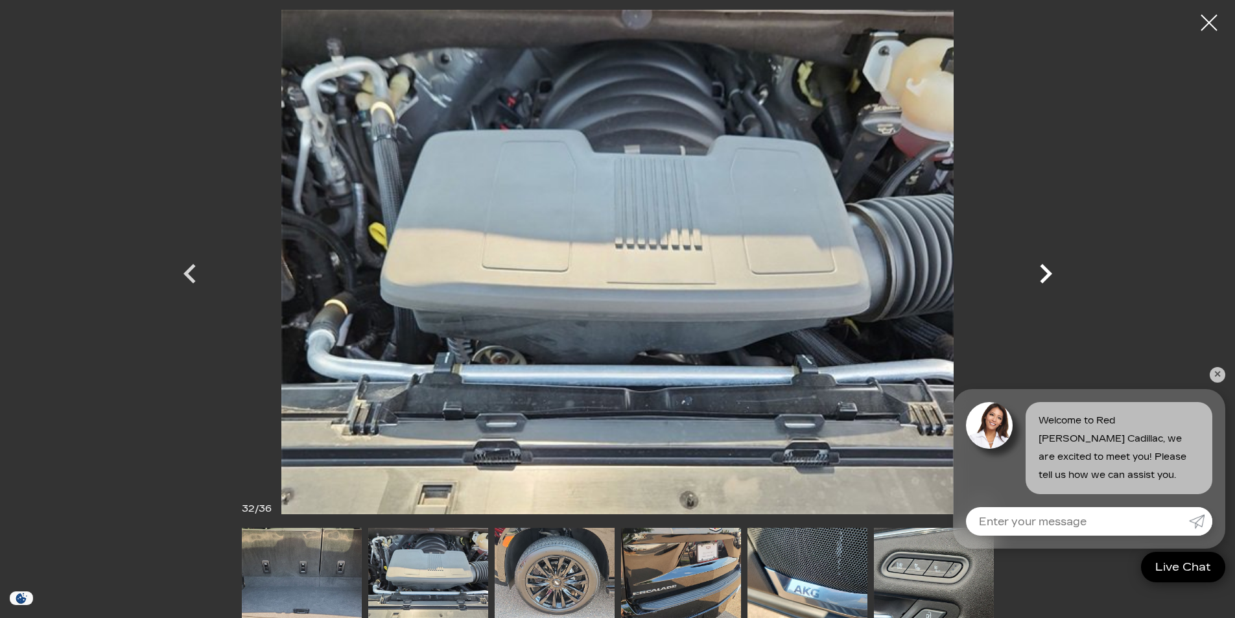
click at [1048, 280] on icon "Next" at bounding box center [1046, 273] width 39 height 39
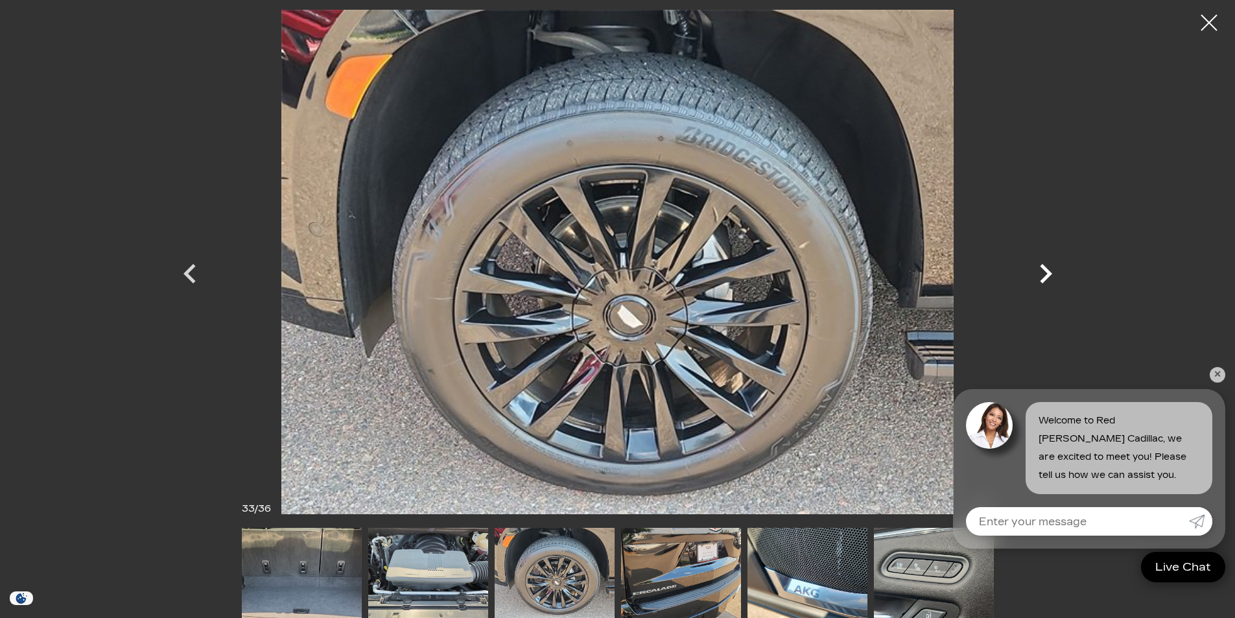
click at [1048, 280] on icon "Next" at bounding box center [1046, 273] width 39 height 39
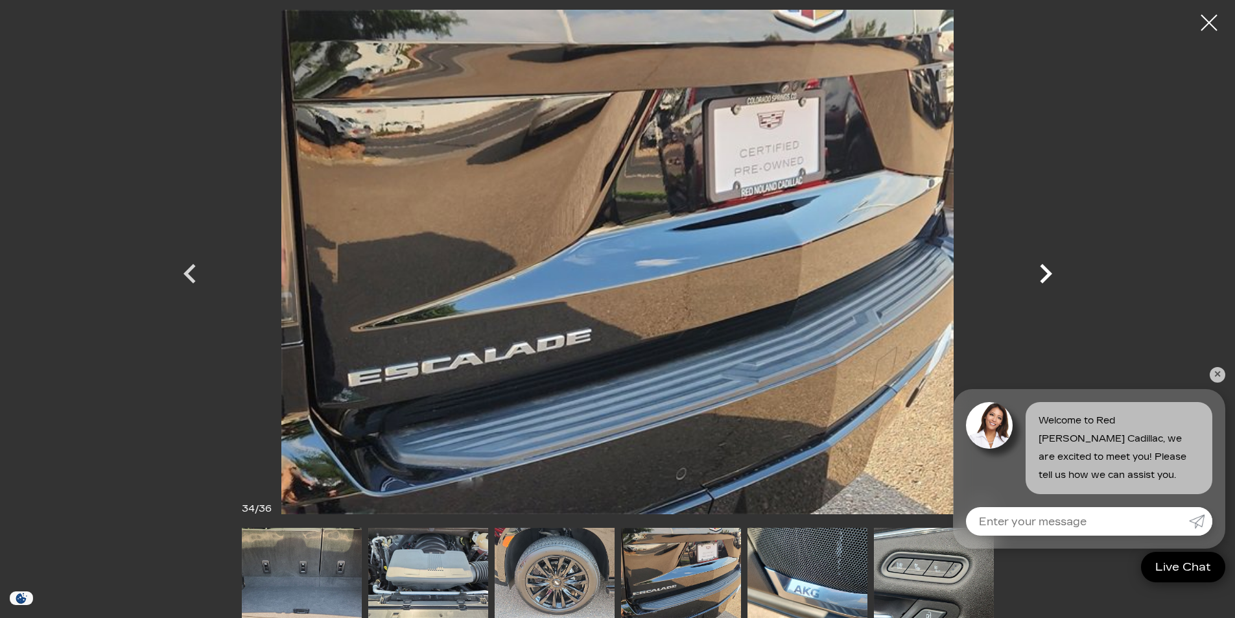
click at [1048, 280] on icon "Next" at bounding box center [1046, 273] width 39 height 39
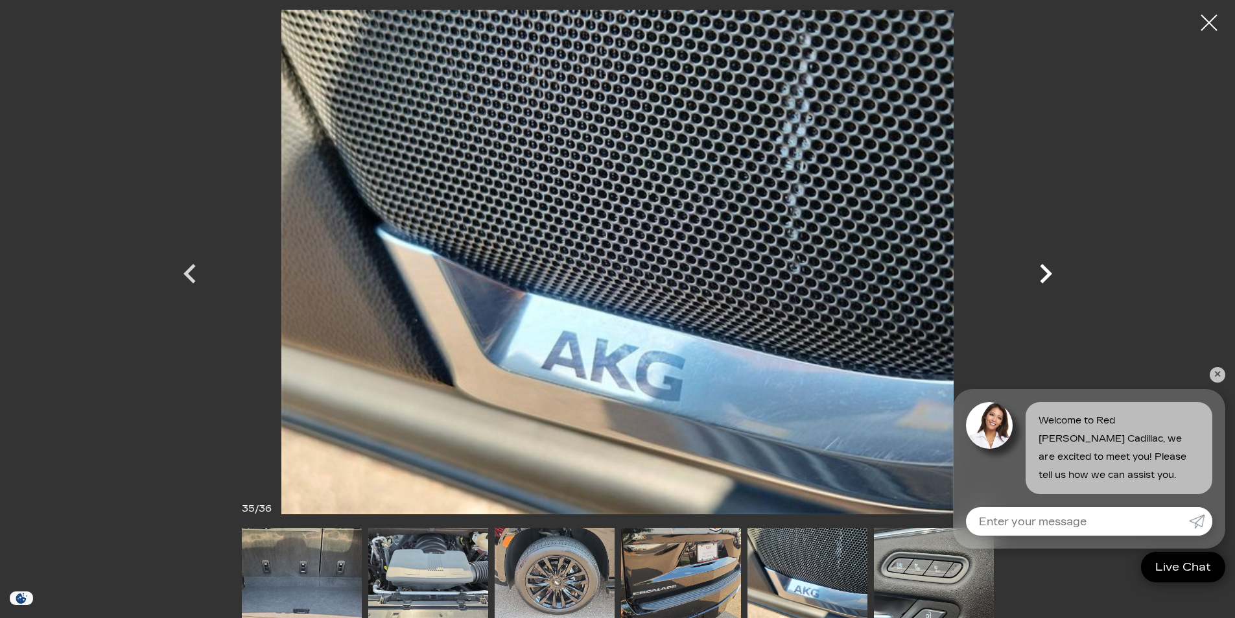
click at [1048, 280] on icon "Next" at bounding box center [1046, 273] width 39 height 39
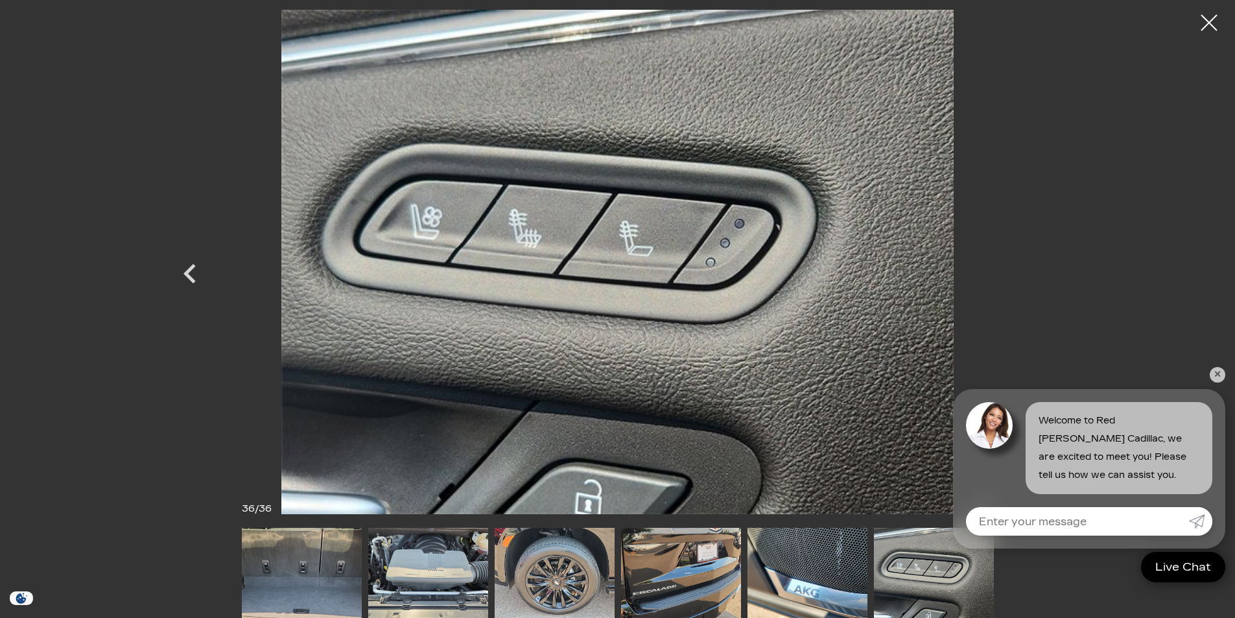
click at [1048, 280] on div at bounding box center [618, 262] width 908 height 505
click at [1208, 21] on div at bounding box center [1210, 23] width 34 height 34
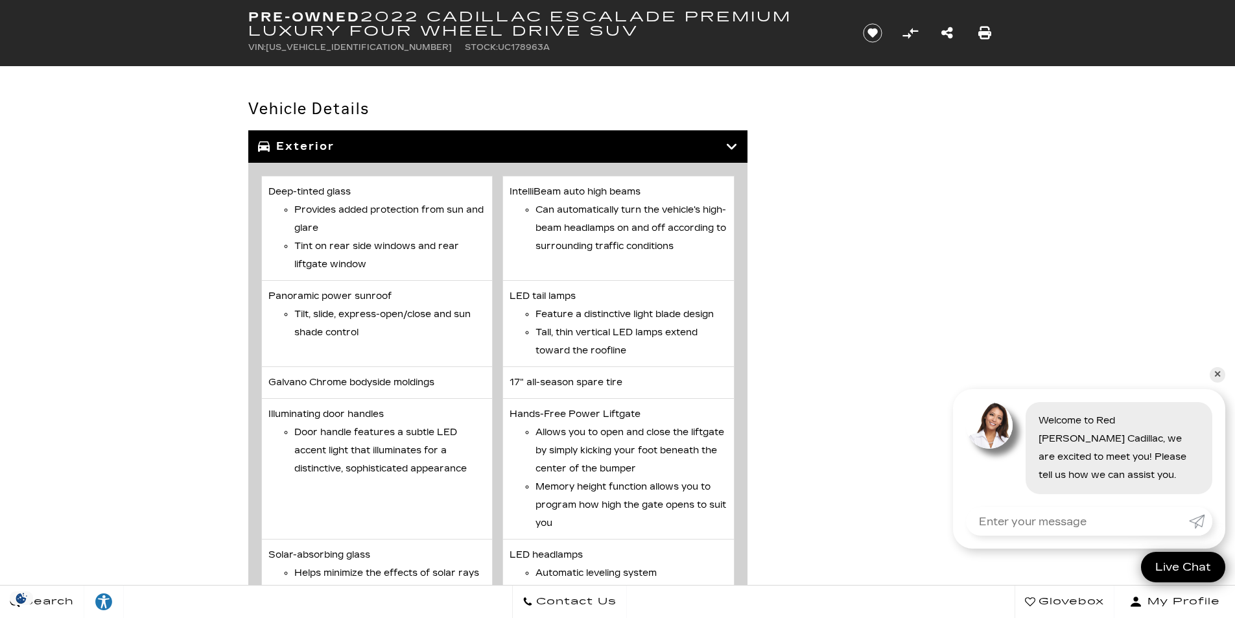
scroll to position [2010, 0]
click at [703, 150] on h3 "Exterior" at bounding box center [492, 147] width 468 height 13
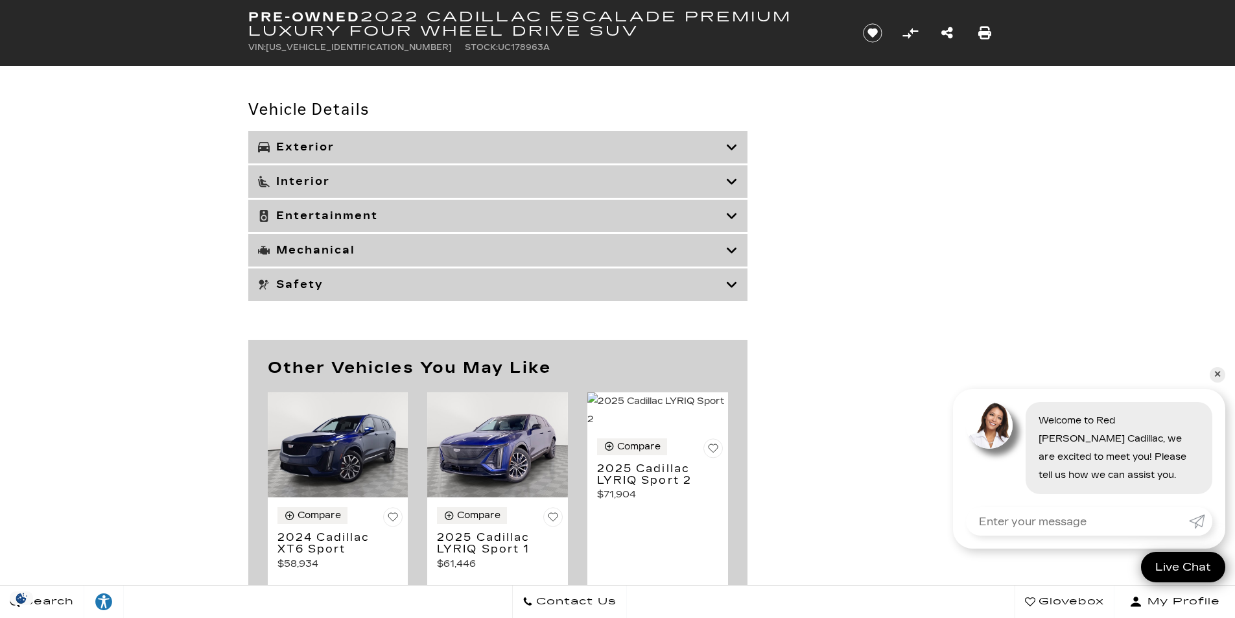
click at [552, 191] on div "Interior" at bounding box center [497, 181] width 499 height 32
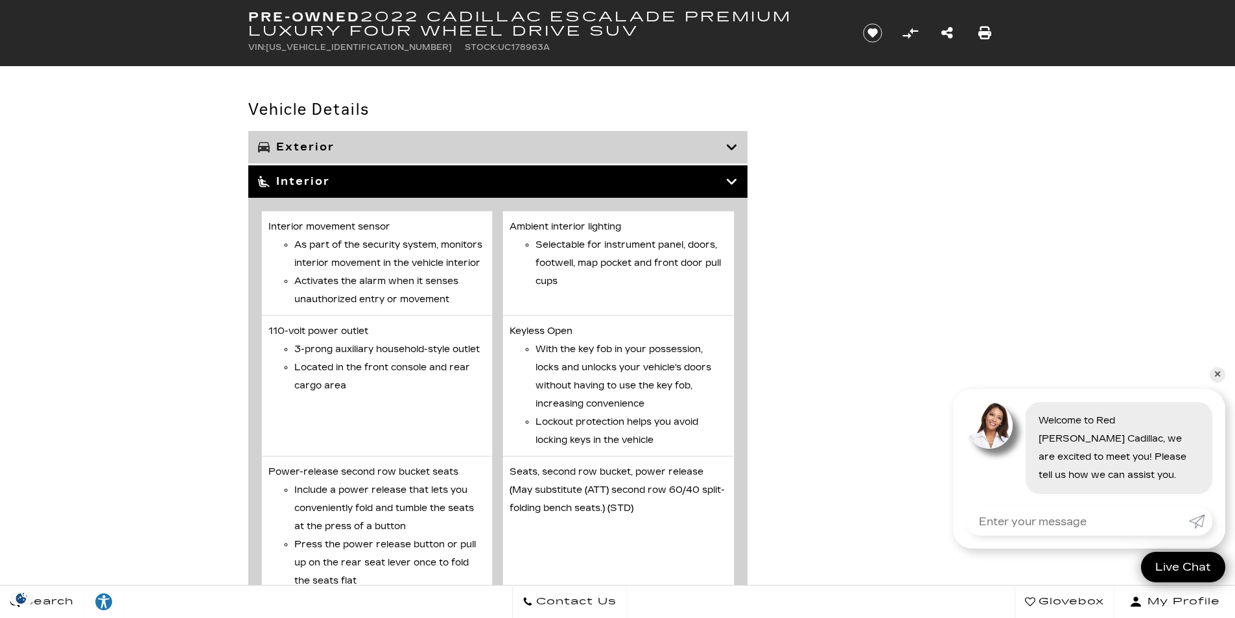
click at [552, 191] on div "Interior" at bounding box center [497, 181] width 499 height 32
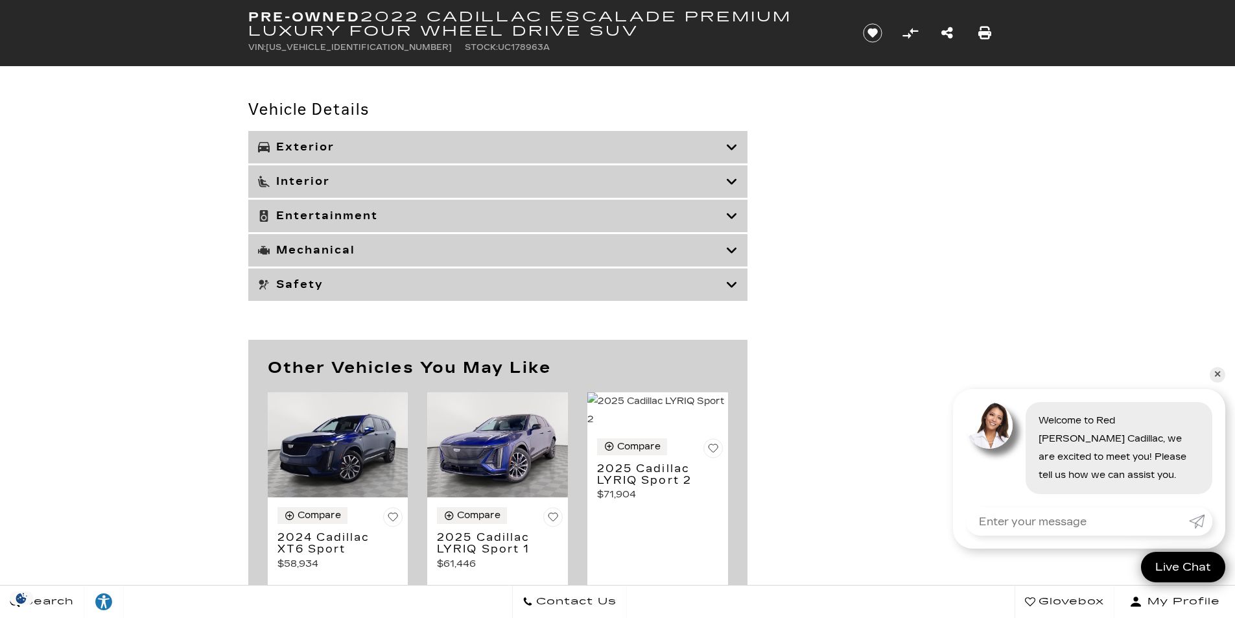
click at [512, 222] on h3 "Entertainment" at bounding box center [492, 215] width 468 height 13
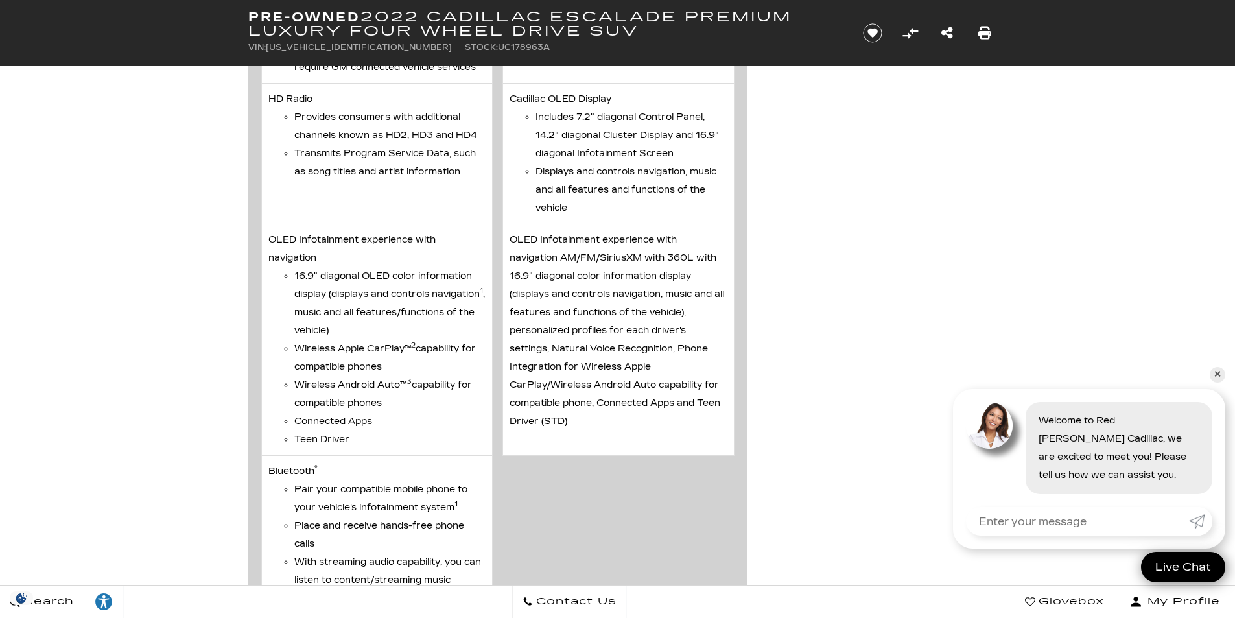
scroll to position [2724, 0]
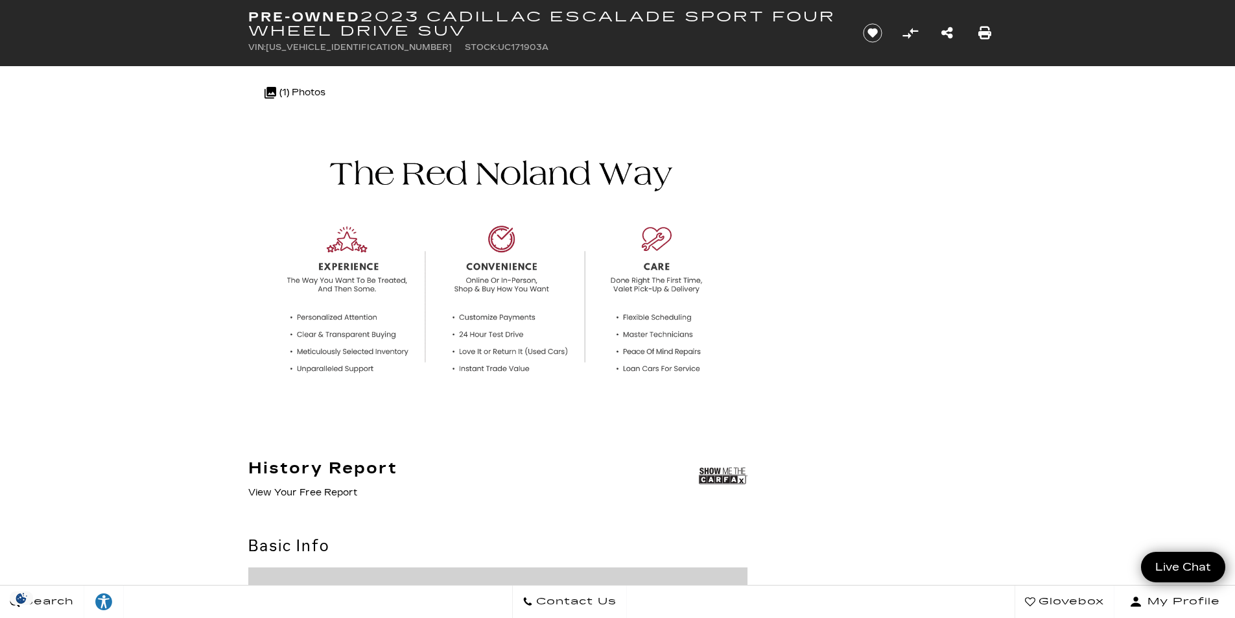
scroll to position [324, 0]
click at [715, 477] on img at bounding box center [723, 474] width 49 height 32
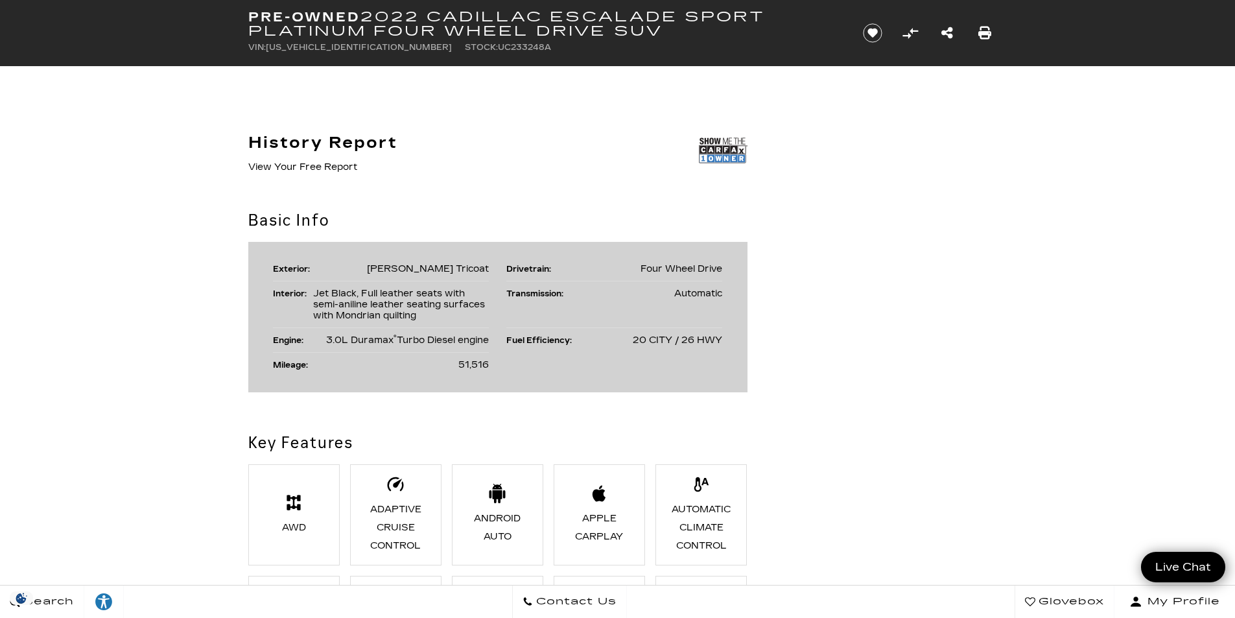
scroll to position [649, 0]
click at [717, 151] on img at bounding box center [723, 150] width 49 height 32
